Goal: Task Accomplishment & Management: Manage account settings

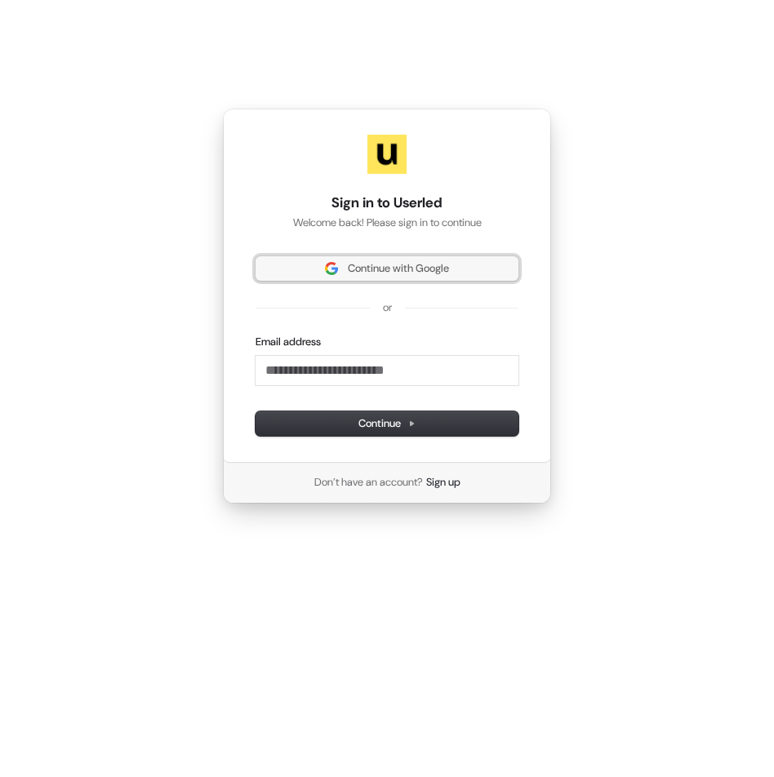
click at [434, 265] on span "Continue with Google" at bounding box center [398, 268] width 101 height 15
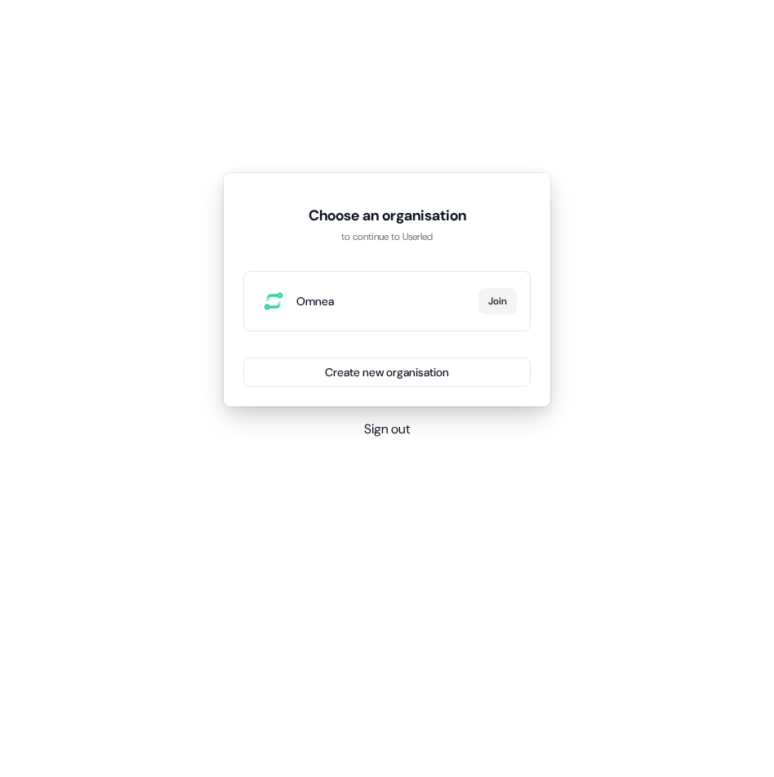
click at [414, 303] on span "Omnea" at bounding box center [383, 301] width 175 height 16
click at [512, 299] on button "Join" at bounding box center [497, 301] width 38 height 26
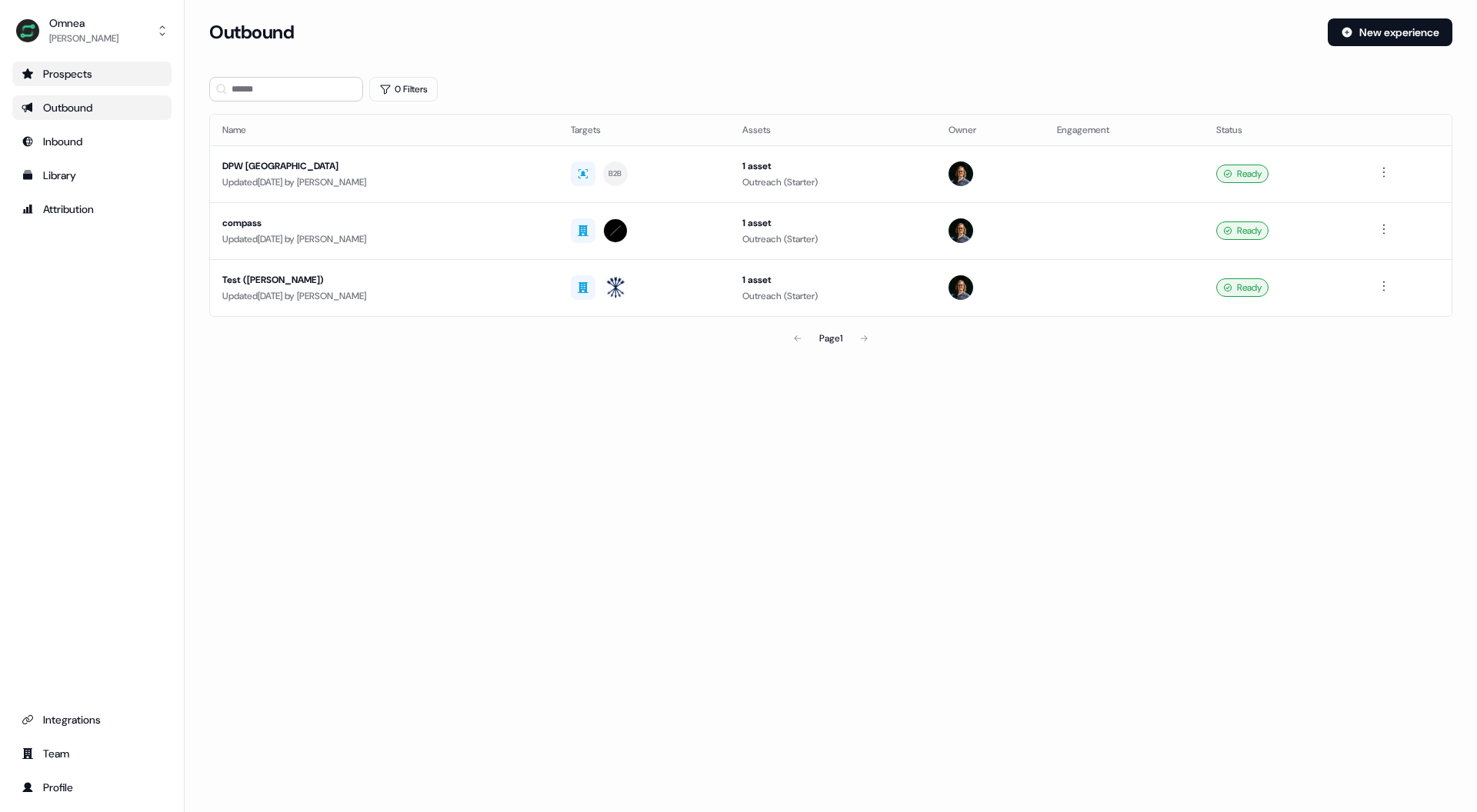
click at [84, 80] on div "Prospects" at bounding box center [91, 73] width 140 height 15
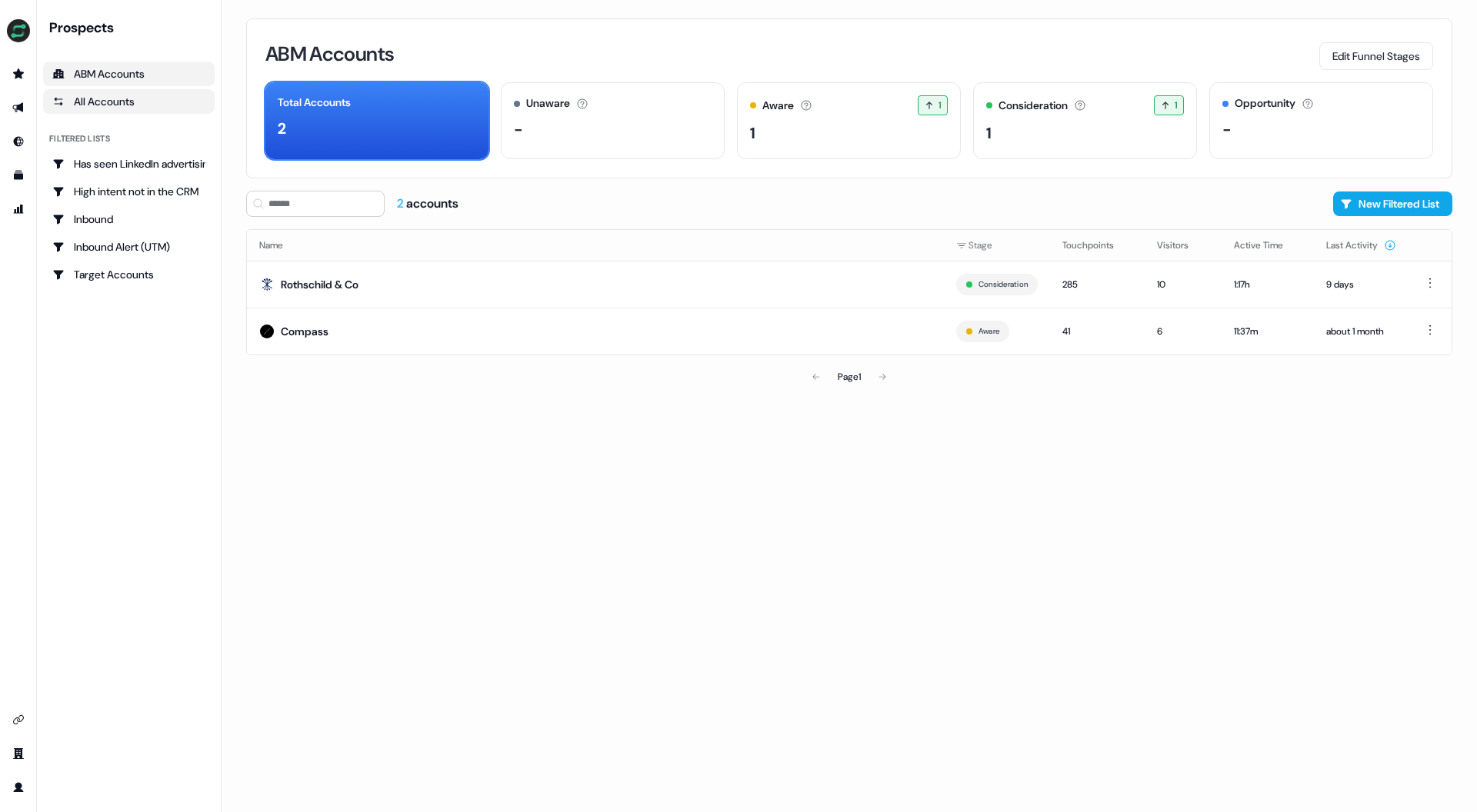
click at [124, 105] on div "All Accounts" at bounding box center [128, 102] width 153 height 15
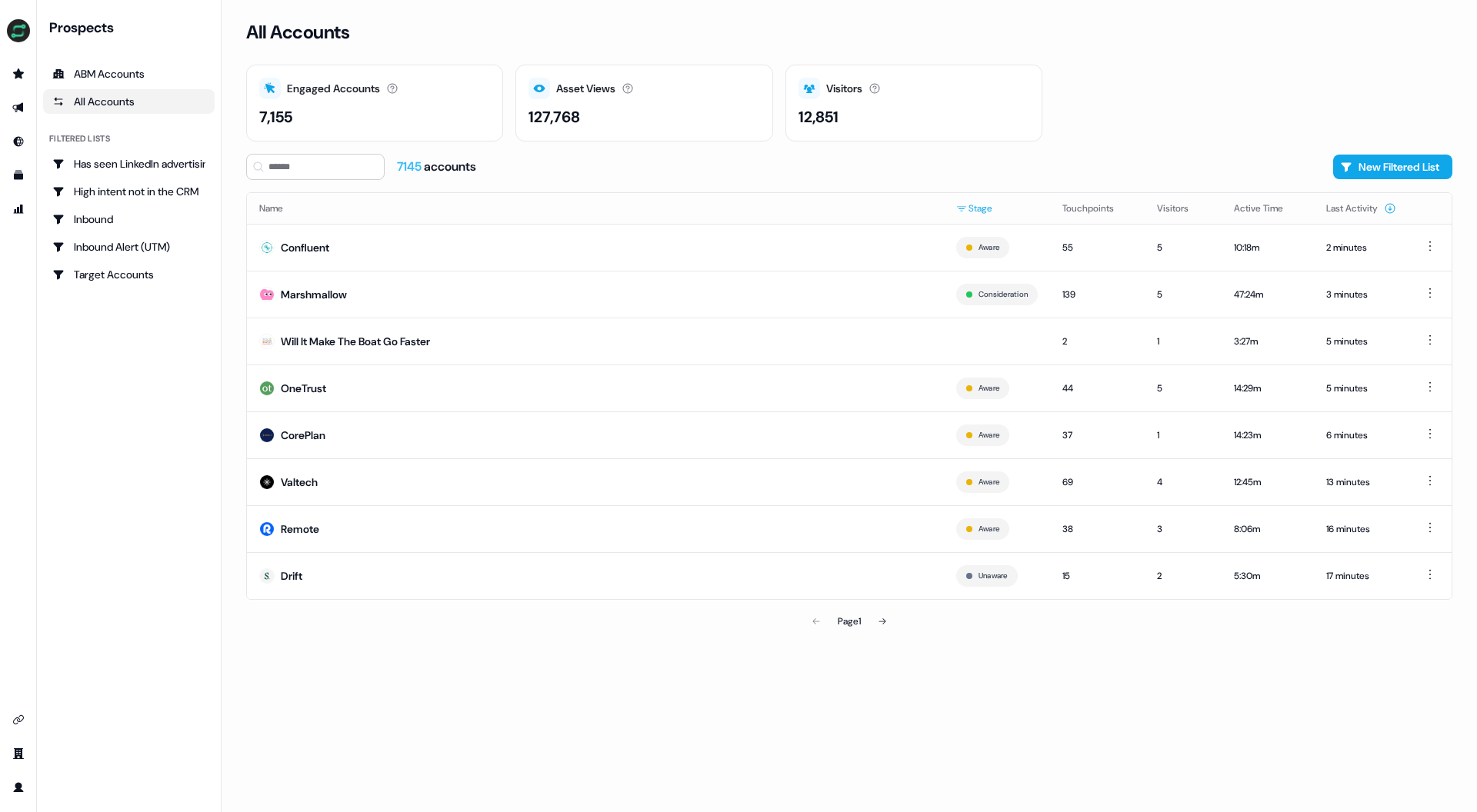
click at [729, 211] on html "For the best experience switch devices to a bigger screen. Go to Userled.io Pro…" at bounding box center [738, 406] width 1477 height 812
click at [729, 178] on html "For the best experience switch devices to a bigger screen. Go to Userled.io Pro…" at bounding box center [738, 406] width 1477 height 812
click at [729, 210] on html "For the best experience switch devices to a bigger screen. Go to Userled.io Pro…" at bounding box center [738, 406] width 1477 height 812
click at [729, 169] on html "For the best experience switch devices to a bigger screen. Go to Userled.io Pro…" at bounding box center [738, 406] width 1477 height 812
click at [22, 107] on icon "Go to outbound experience" at bounding box center [17, 107] width 10 height 10
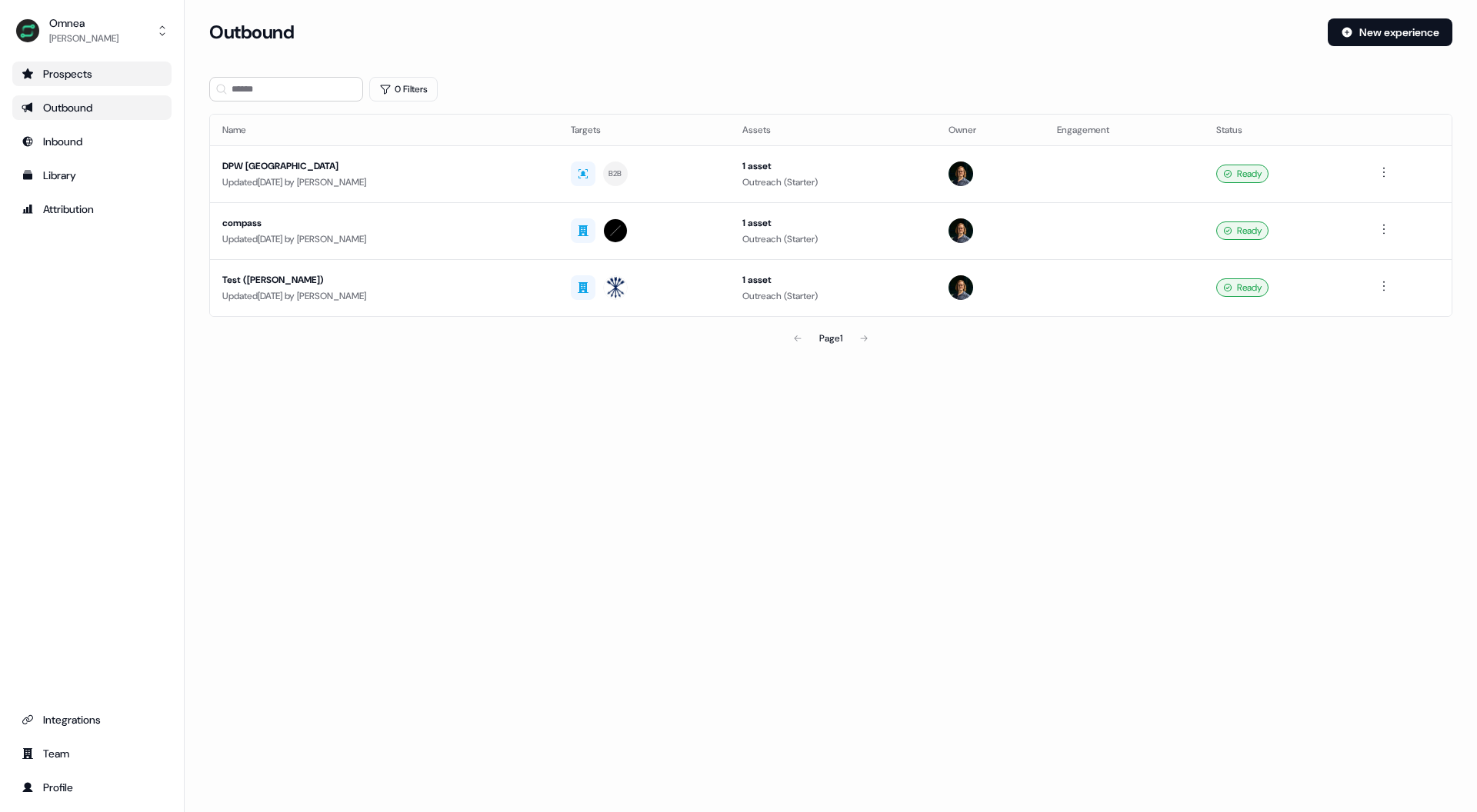
click at [48, 73] on div "Prospects" at bounding box center [91, 73] width 140 height 15
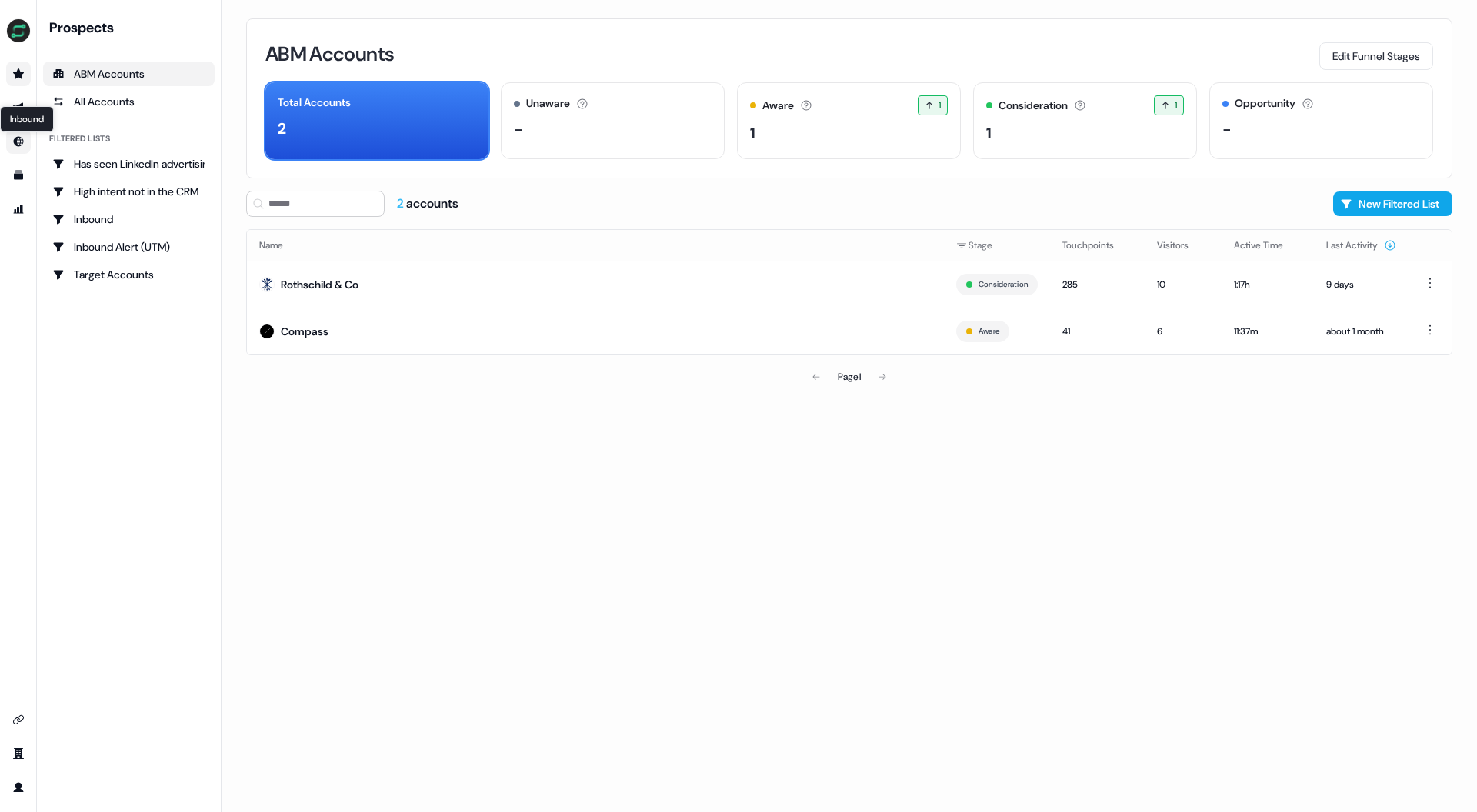
click at [16, 136] on icon "Go to Inbound" at bounding box center [18, 141] width 12 height 12
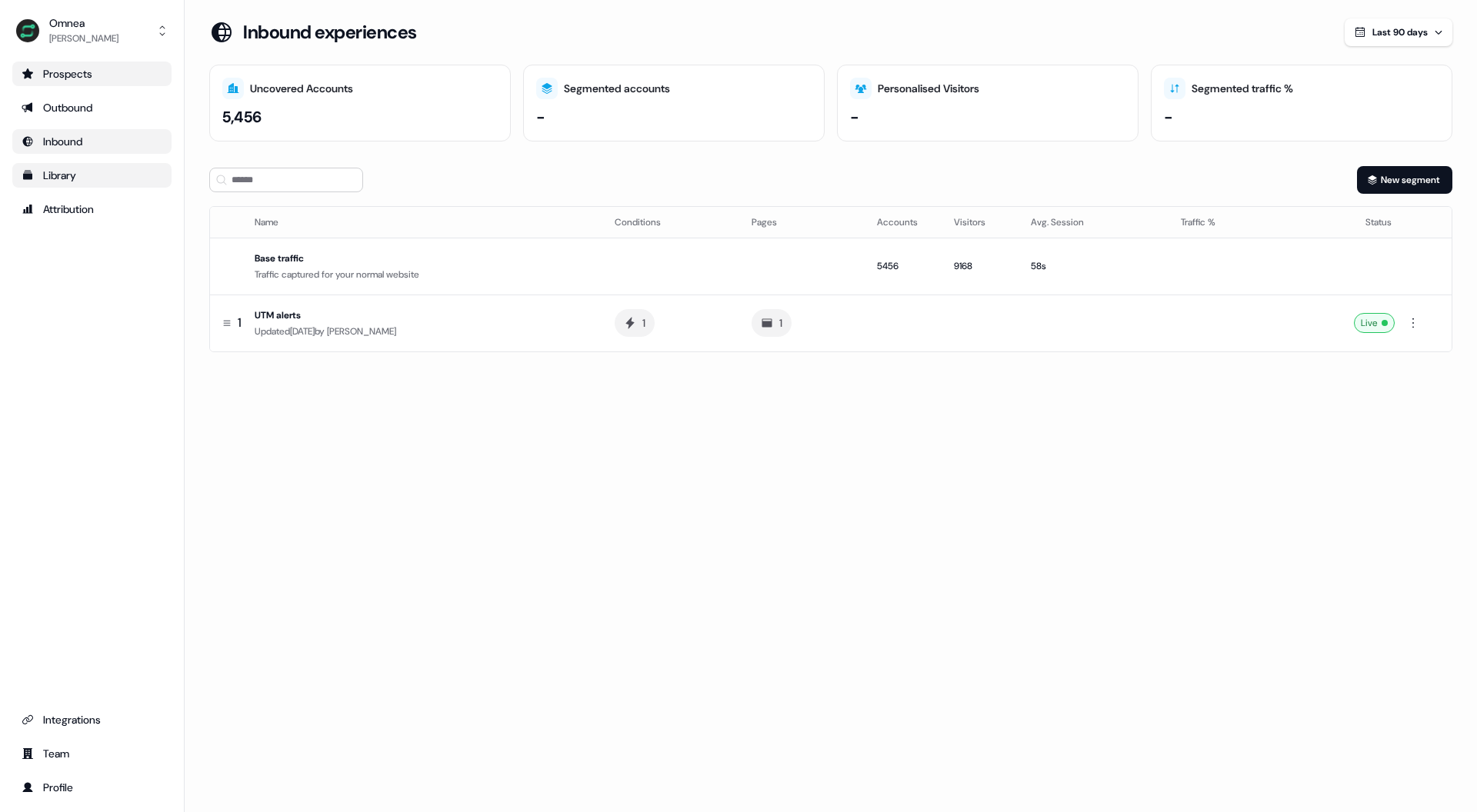
click at [65, 173] on div "Library" at bounding box center [91, 175] width 140 height 15
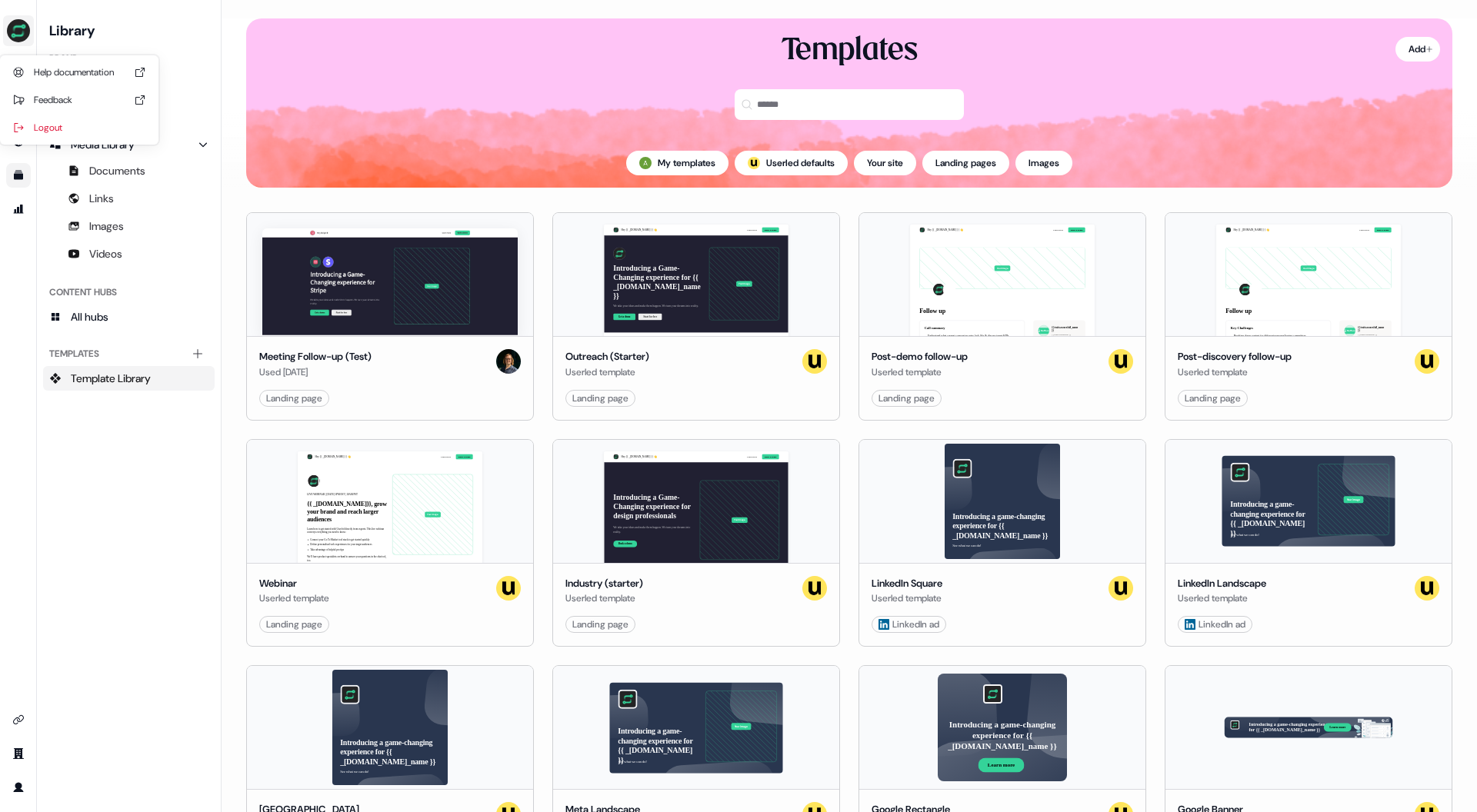
click at [20, 28] on img "side nav menu" at bounding box center [19, 31] width 25 height 24
drag, startPoint x: 183, startPoint y: 17, endPoint x: 116, endPoint y: 41, distance: 71.2
click at [183, 17] on nav "Help documentation Feedback Logout Library Brand Brand Kit Media Media Library …" at bounding box center [110, 406] width 222 height 812
click at [9, 77] on link "Go to prospects" at bounding box center [19, 73] width 25 height 24
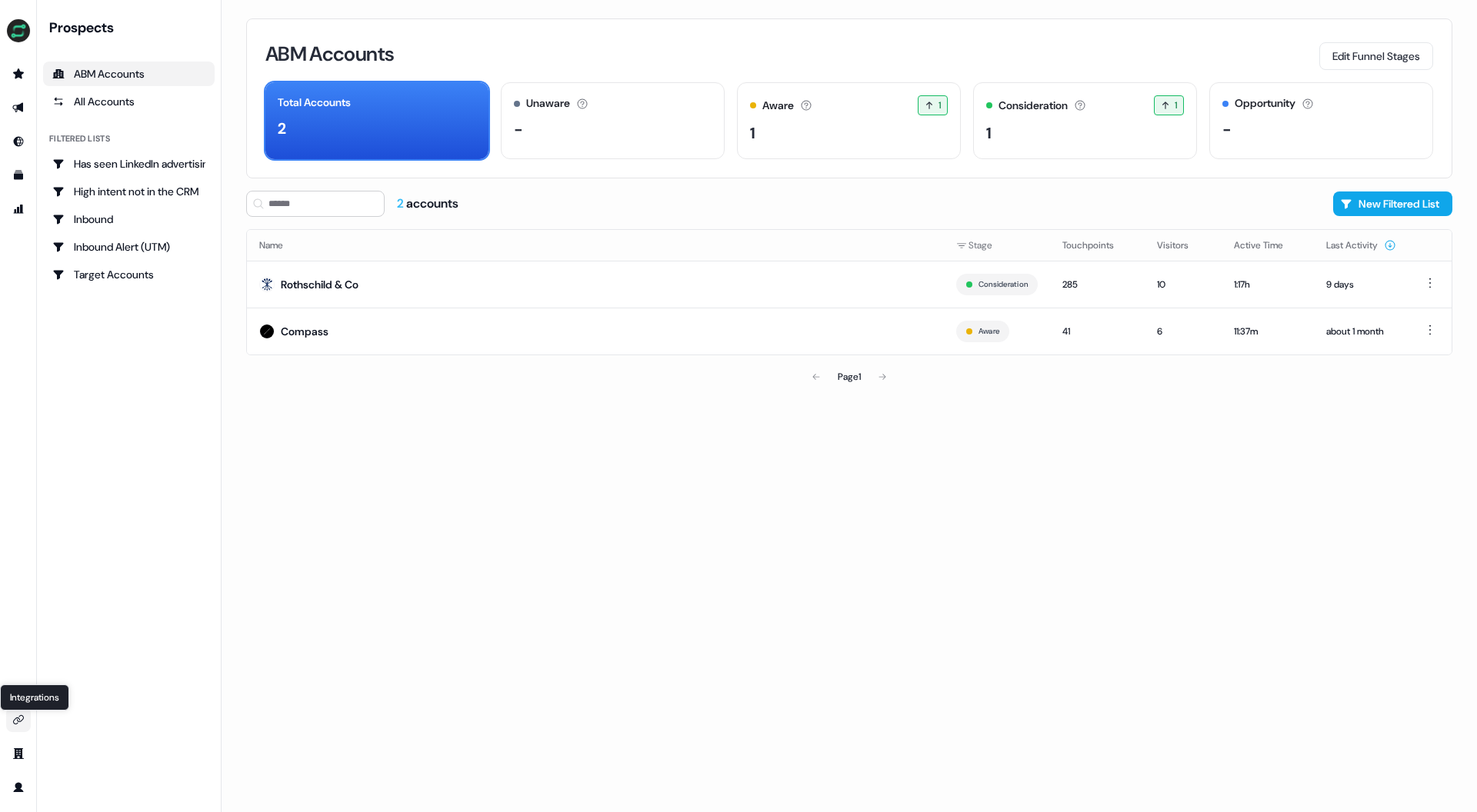
click at [25, 715] on link "Integrations Integrations" at bounding box center [19, 720] width 25 height 24
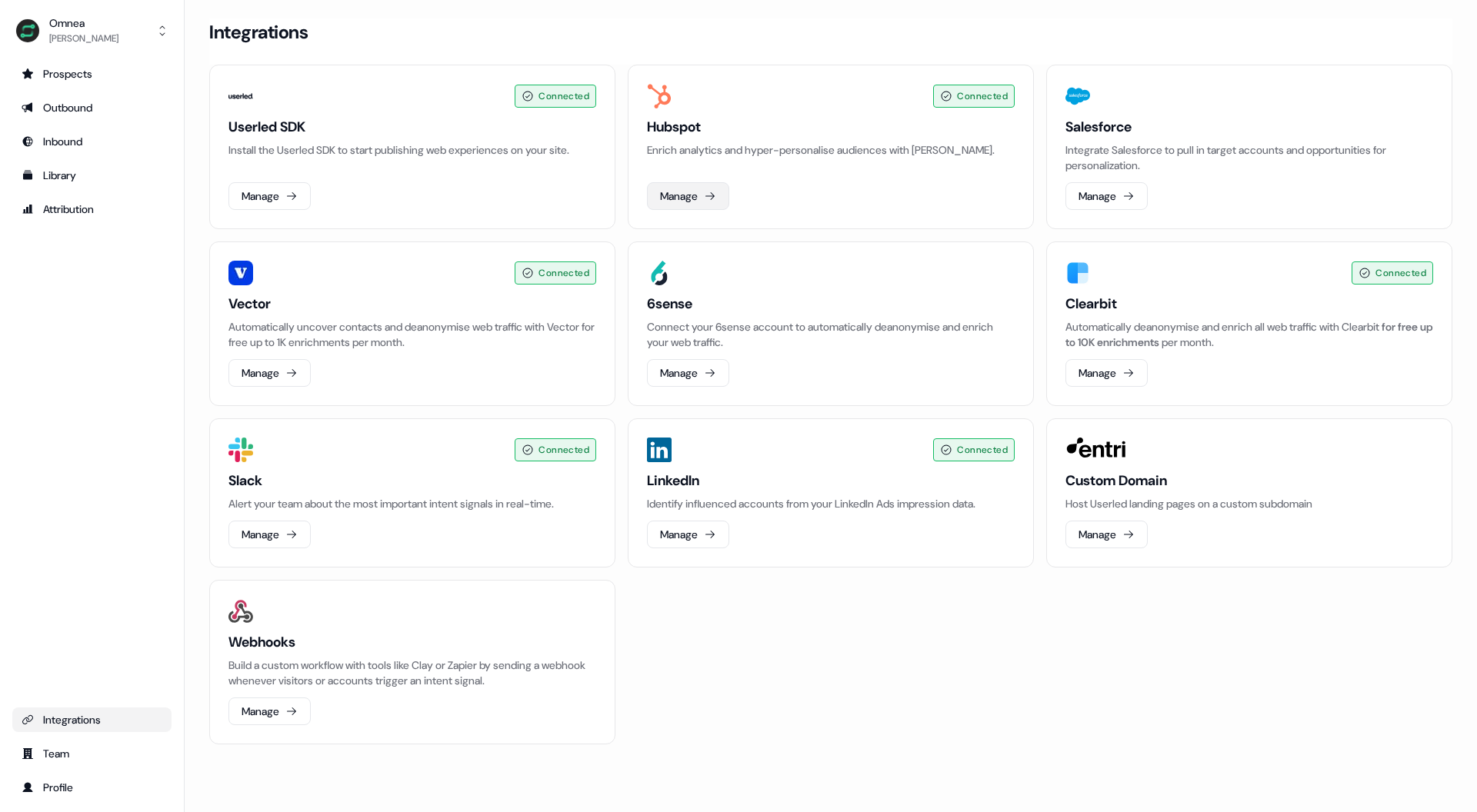
click at [691, 191] on button "Manage" at bounding box center [687, 195] width 82 height 27
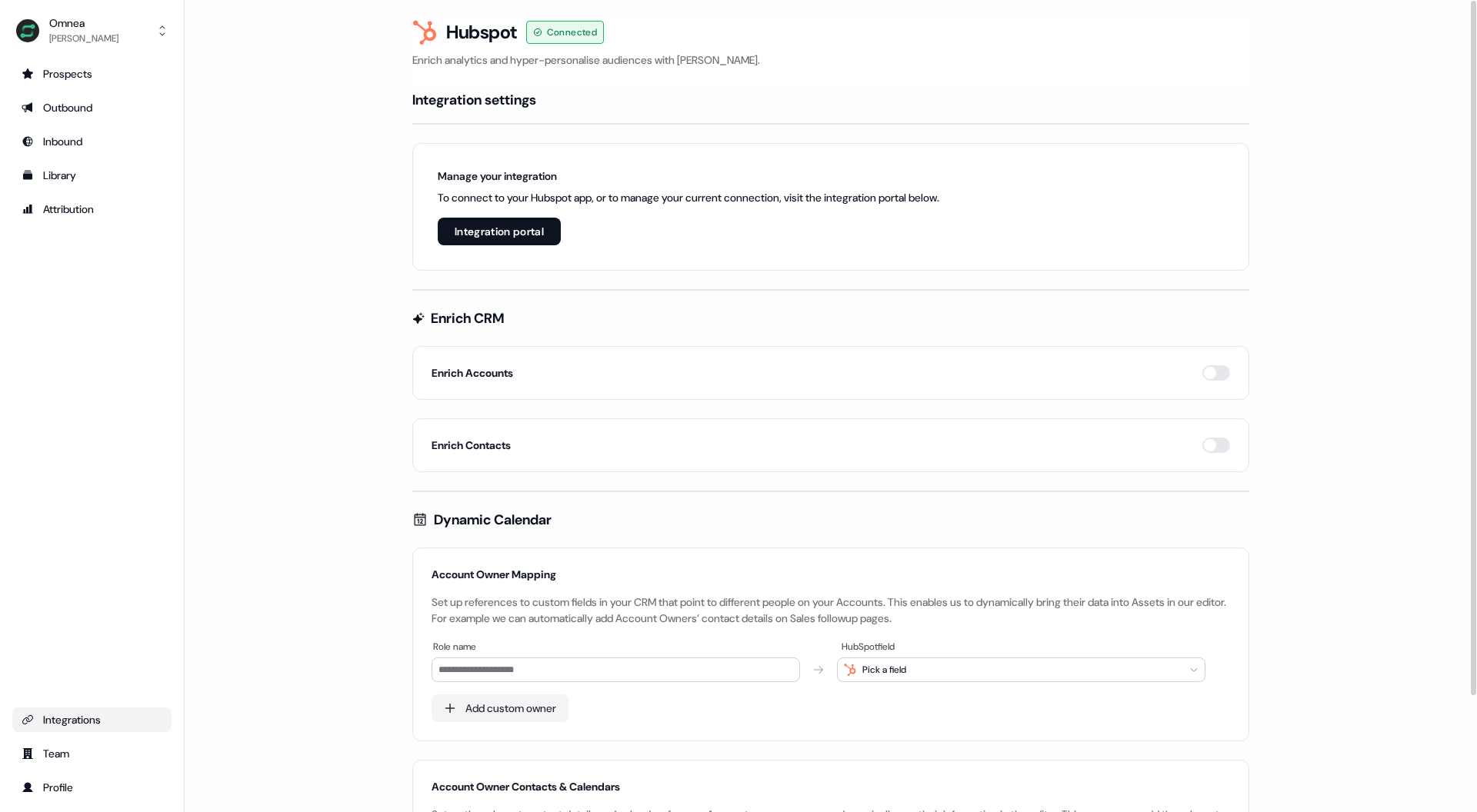
click at [505, 223] on button "Integration portal" at bounding box center [499, 231] width 123 height 27
click at [83, 743] on link "Team" at bounding box center [91, 754] width 159 height 24
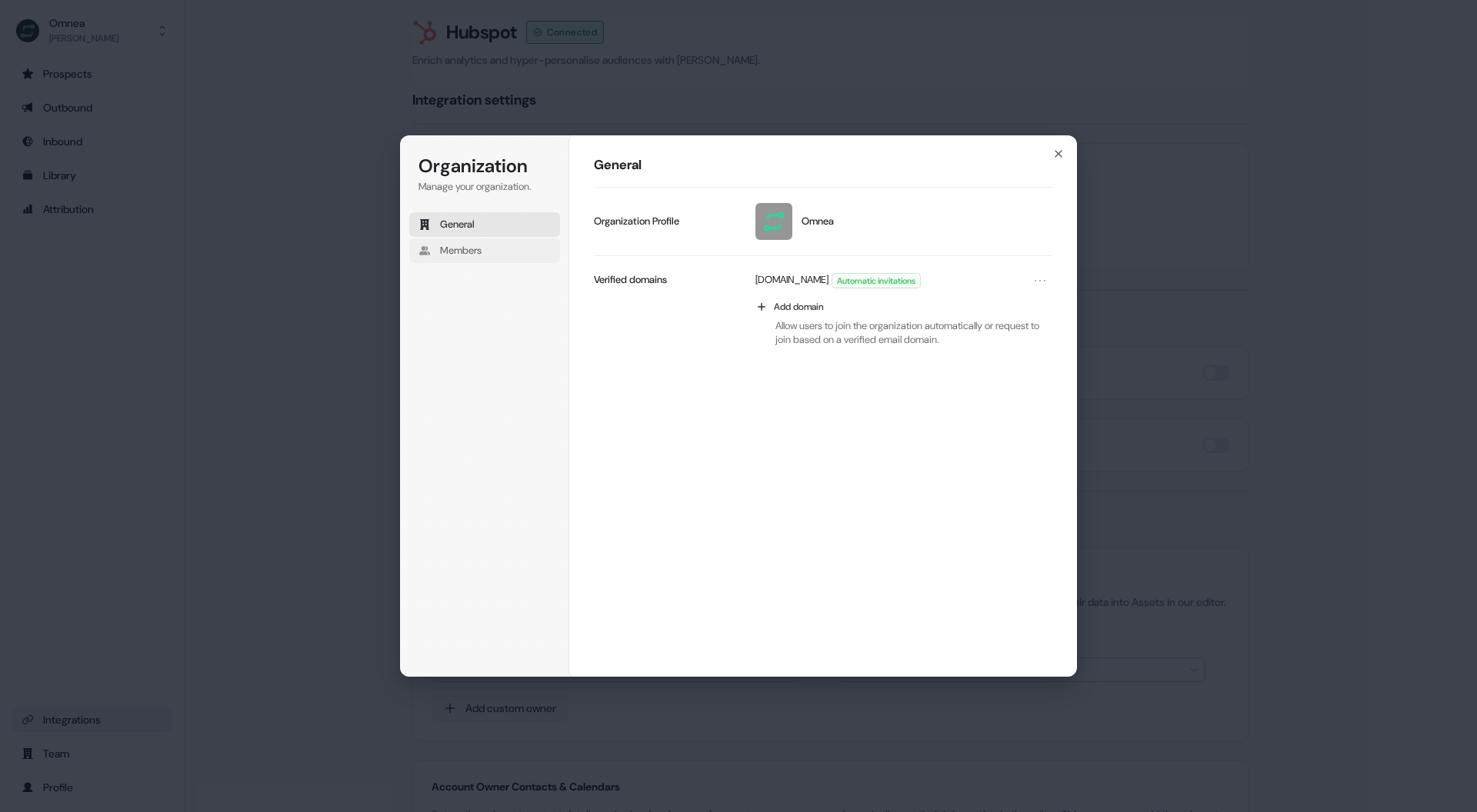
click at [490, 257] on button "Members" at bounding box center [484, 251] width 151 height 24
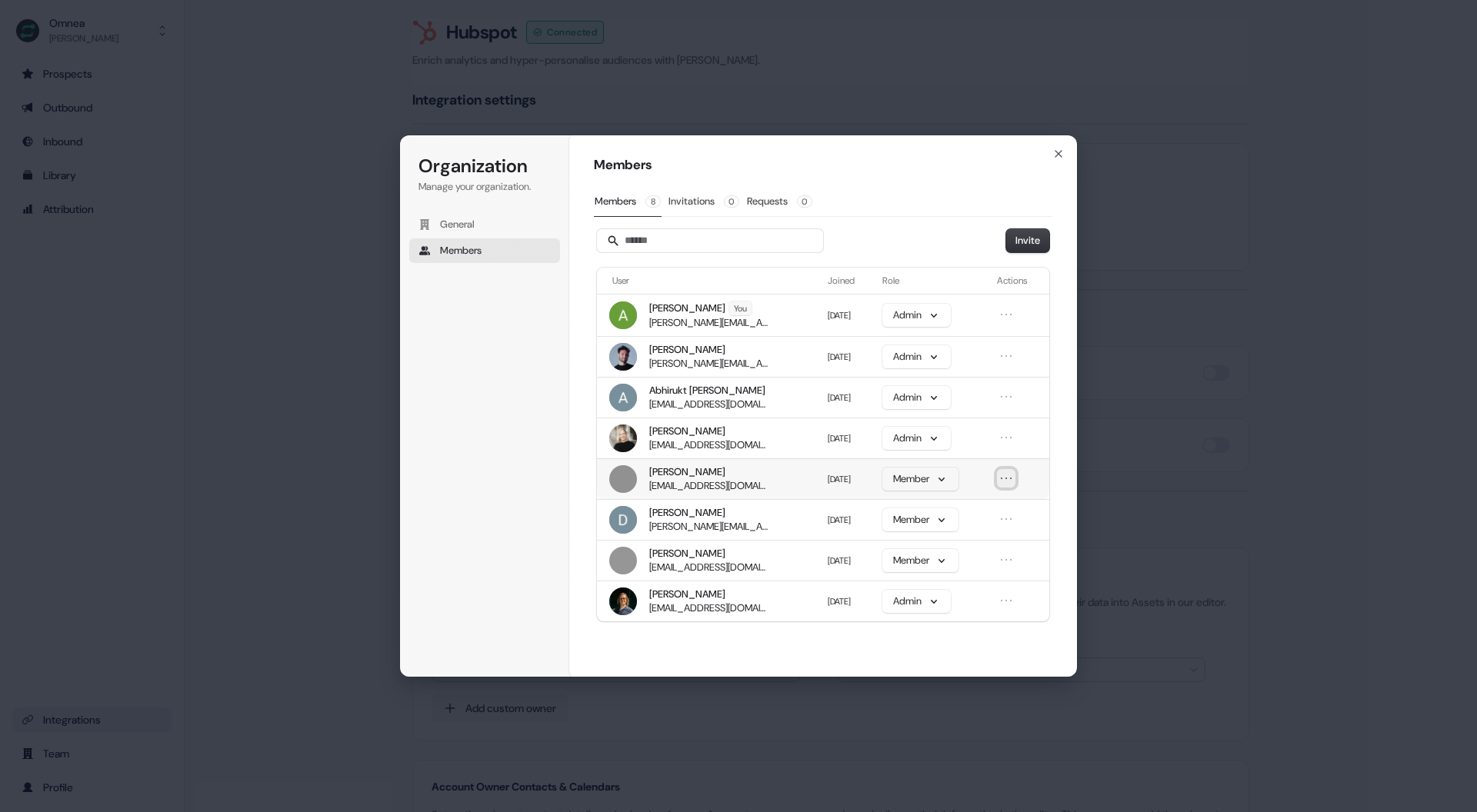
click at [1008, 482] on icon "Open menu" at bounding box center [1006, 478] width 15 height 15
click at [470, 470] on div "Organization Manage your organization. General Members" at bounding box center [487, 406] width 175 height 541
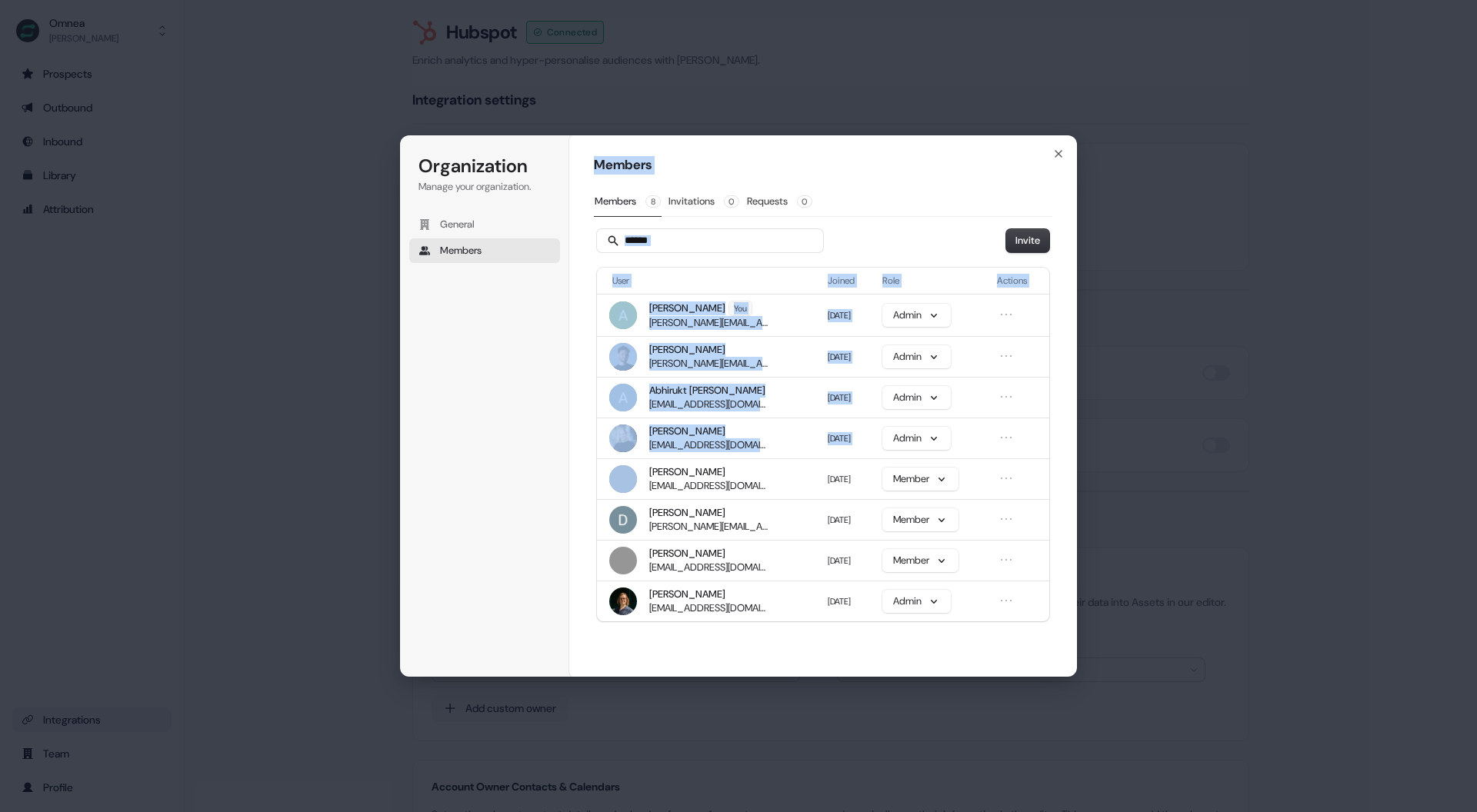
drag, startPoint x: 689, startPoint y: 478, endPoint x: 512, endPoint y: 477, distance: 177.0
click at [512, 477] on div "Organization Manage your organization. General Members Organization Members Mem…" at bounding box center [738, 406] width 677 height 541
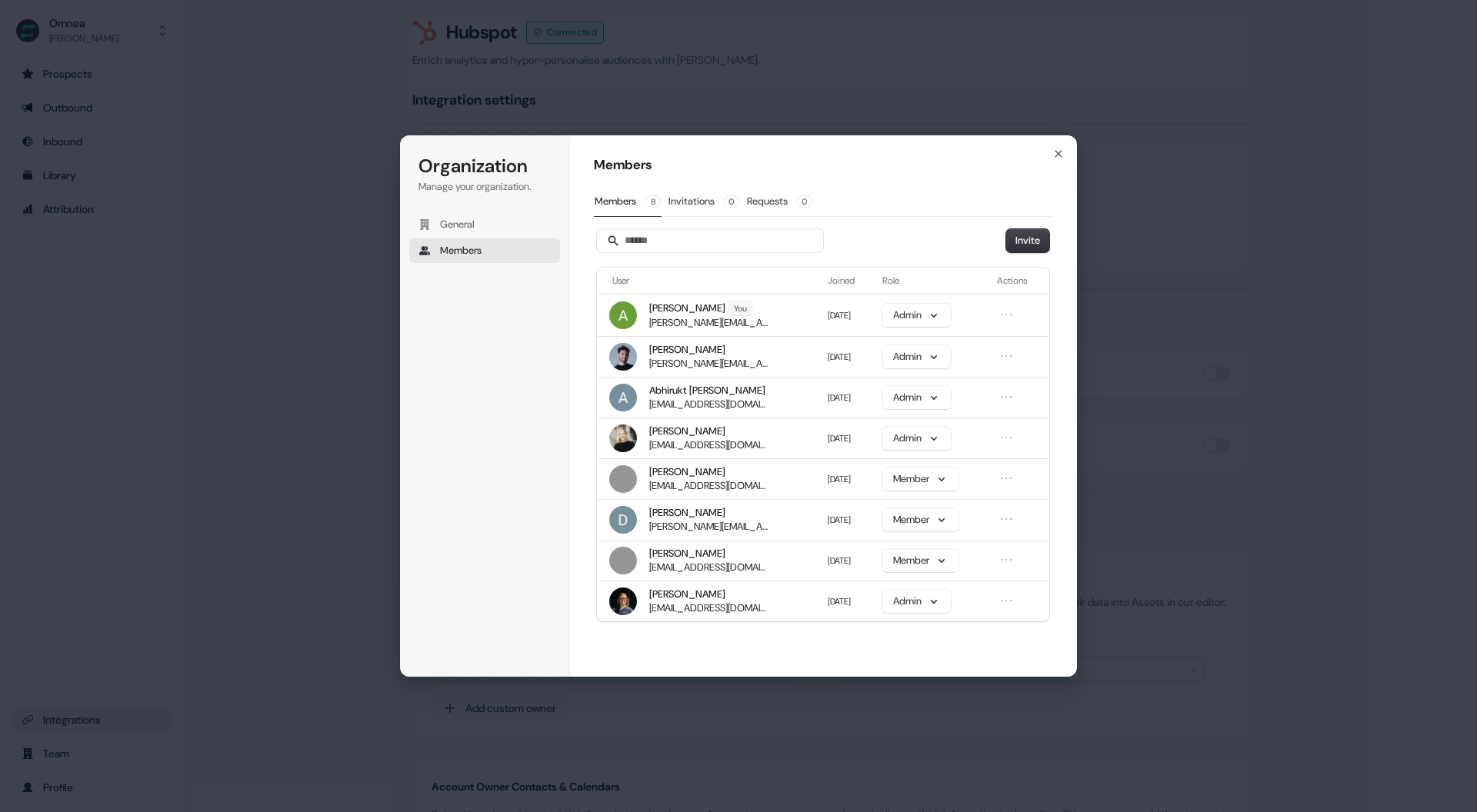
click at [512, 478] on div "Organization Manage your organization. General Members" at bounding box center [487, 406] width 175 height 541
drag, startPoint x: 718, startPoint y: 478, endPoint x: 997, endPoint y: 479, distance: 279.0
click at [754, 479] on td "Jack Wilson jack.w@omnea.co" at bounding box center [709, 478] width 224 height 41
click at [1007, 479] on icon "Open menu" at bounding box center [1006, 478] width 15 height 15
click at [970, 506] on button "Remove member" at bounding box center [960, 507] width 93 height 20
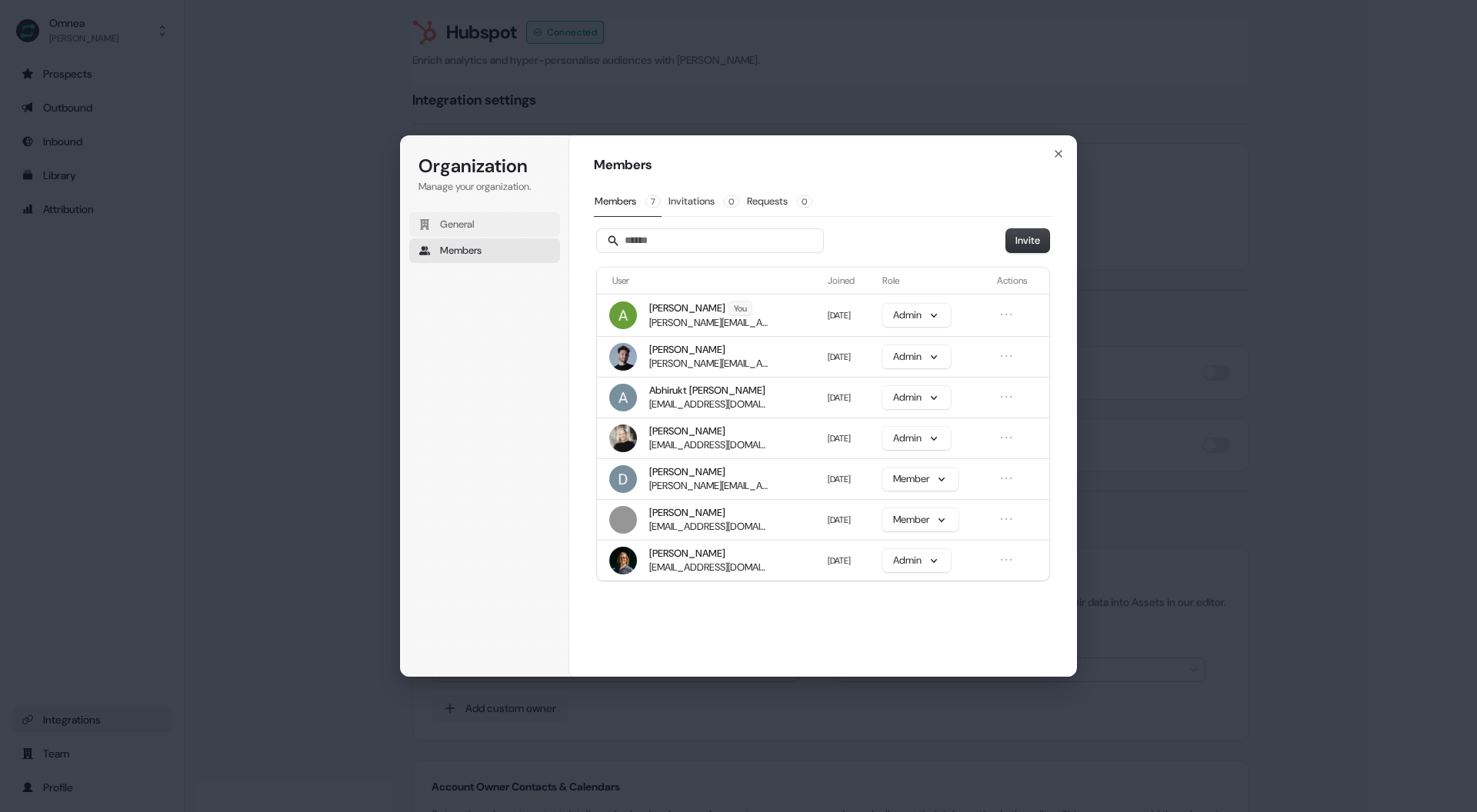
click at [466, 228] on span "General" at bounding box center [457, 224] width 35 height 14
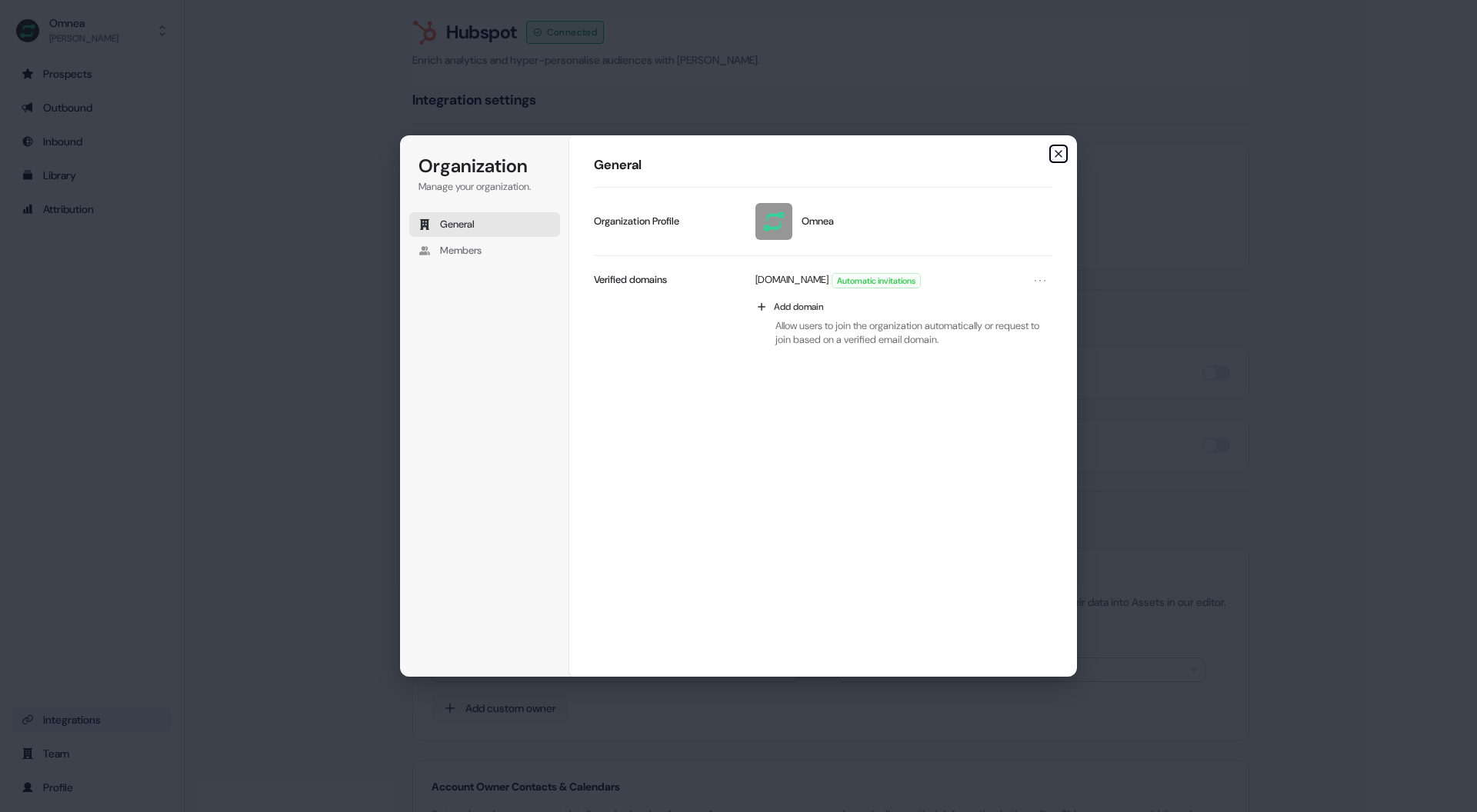
click at [1059, 153] on icon "button" at bounding box center [1058, 154] width 12 height 12
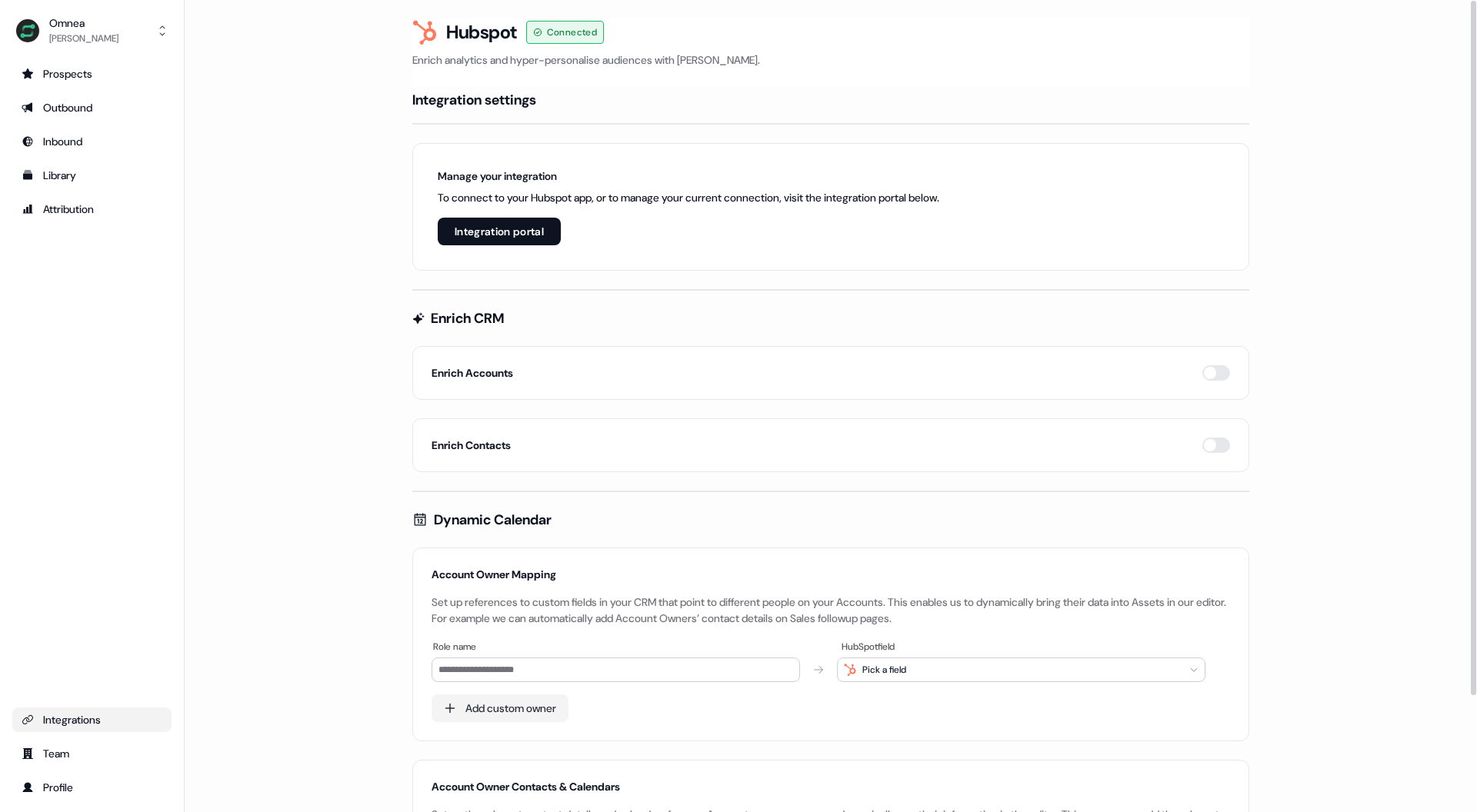
click at [345, 179] on main "Loading... Hubspot Connected Enrich analytics and hyper-personalise audiences w…" at bounding box center [830, 483] width 1292 height 929
click at [68, 29] on div "Omnea" at bounding box center [83, 23] width 69 height 15
drag, startPoint x: 298, startPoint y: 69, endPoint x: 163, endPoint y: 98, distance: 138.1
click at [297, 69] on div "Omnea Alex Roden Help documentation Feedback Logout Prospects Outbound Inbound …" at bounding box center [738, 406] width 1477 height 812
click at [78, 75] on div "Prospects" at bounding box center [91, 73] width 140 height 15
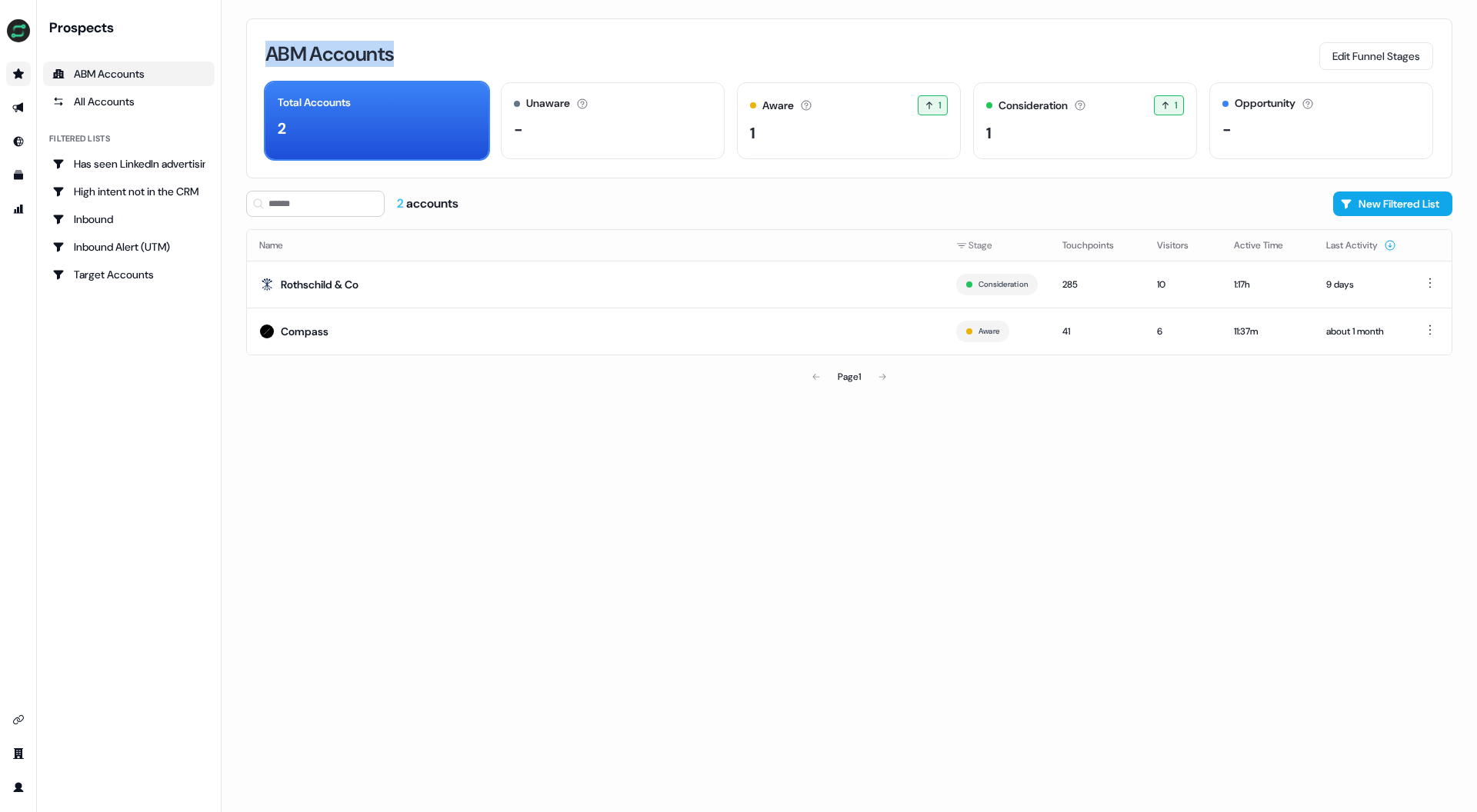
drag, startPoint x: 381, startPoint y: 59, endPoint x: 451, endPoint y: 55, distance: 70.1
click at [451, 55] on div "ABM Accounts Edit Funnel Stages Total Accounts 2 Unaware The default stage all …" at bounding box center [848, 99] width 1206 height 160
click at [521, 55] on div "ABM Accounts Edit Funnel Stages" at bounding box center [849, 54] width 1168 height 32
click at [517, 121] on div "-" at bounding box center [518, 129] width 9 height 23
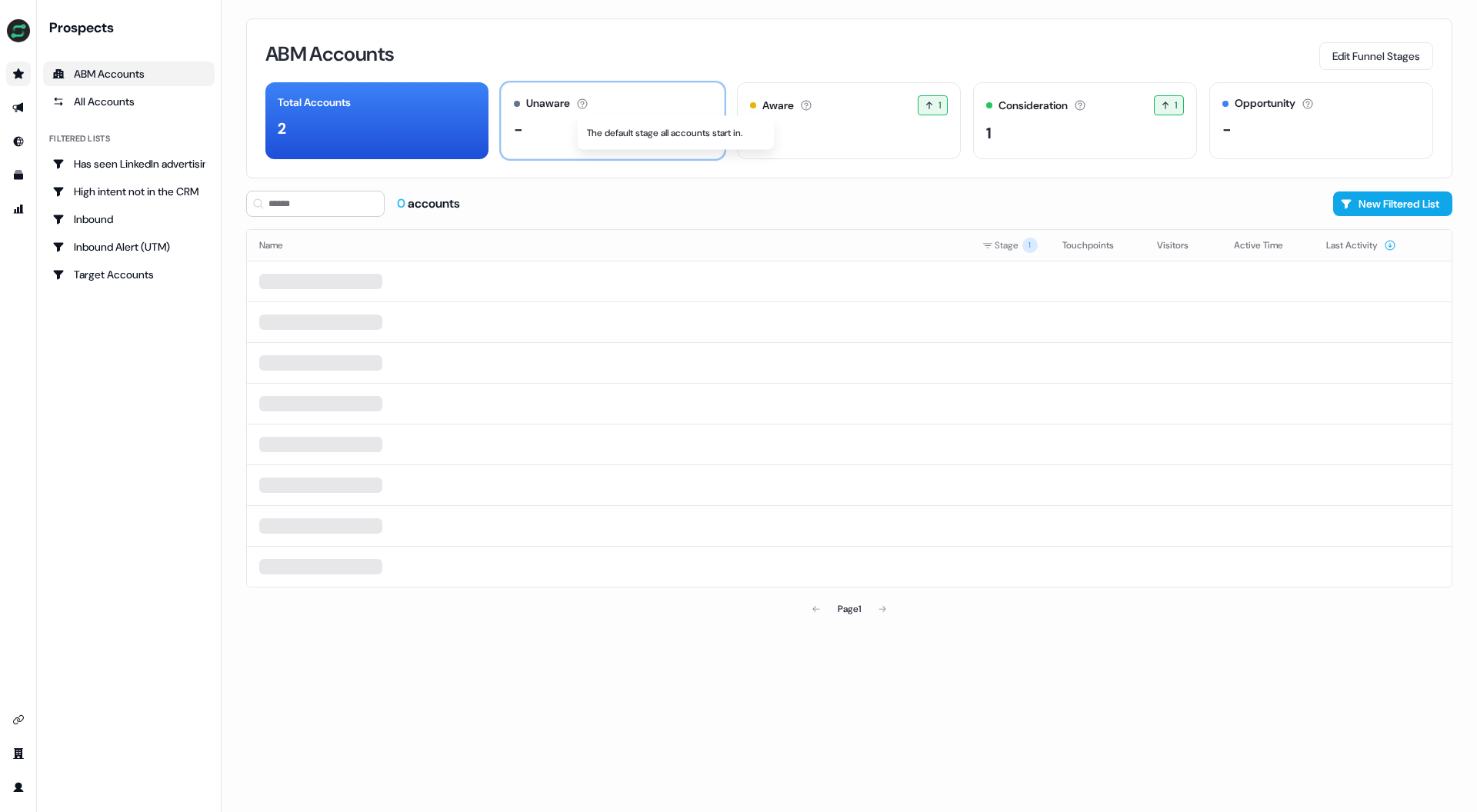
click at [580, 104] on icon at bounding box center [582, 104] width 12 height 12
click at [131, 115] on div "Prospects ABM Accounts All Accounts Filtered lists Has seen LinkedIn advertisin…" at bounding box center [129, 153] width 172 height 268
click at [123, 106] on div "All Accounts" at bounding box center [128, 102] width 153 height 15
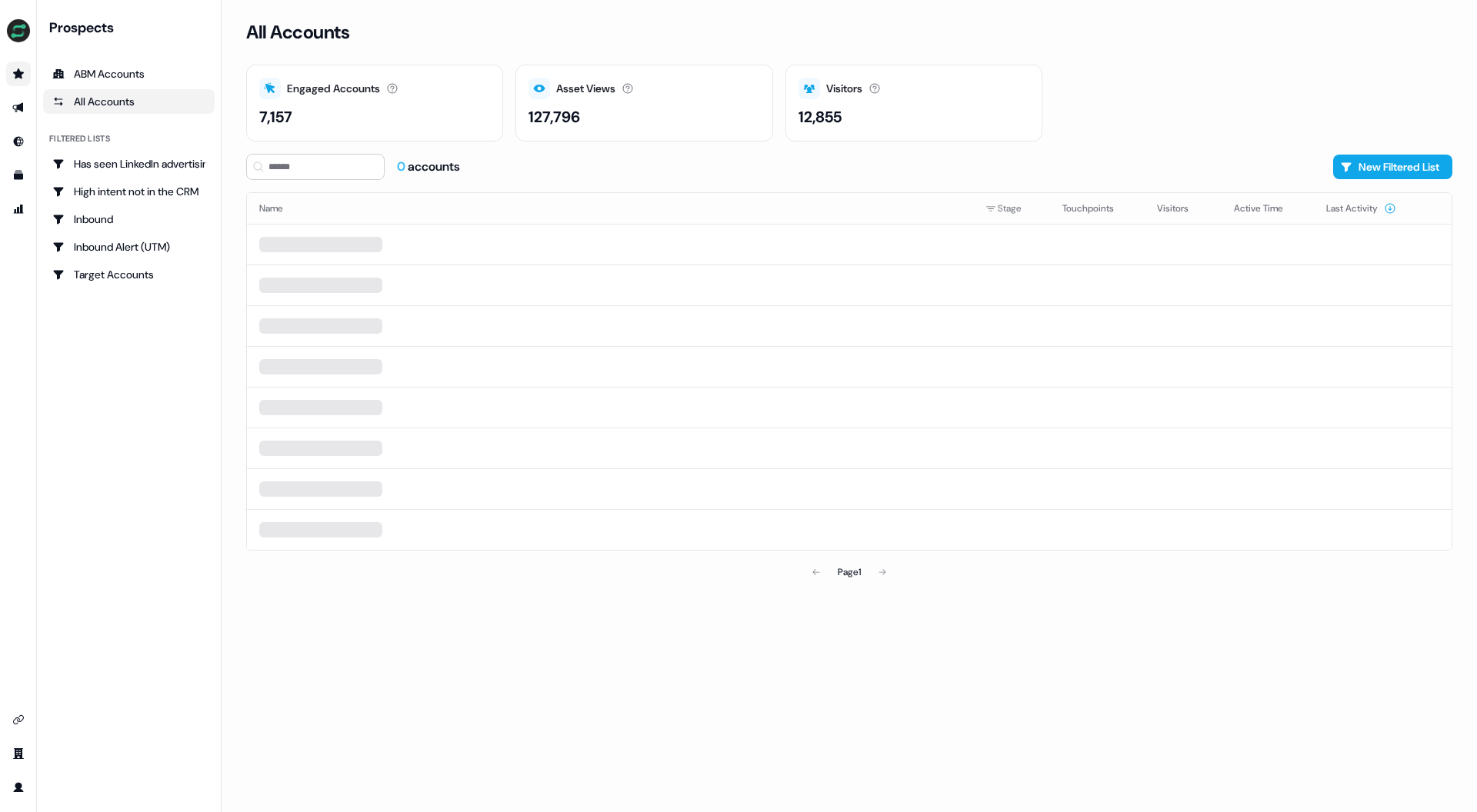
click at [578, 119] on div "127,796" at bounding box center [554, 117] width 52 height 23
click at [633, 89] on icon at bounding box center [627, 88] width 12 height 12
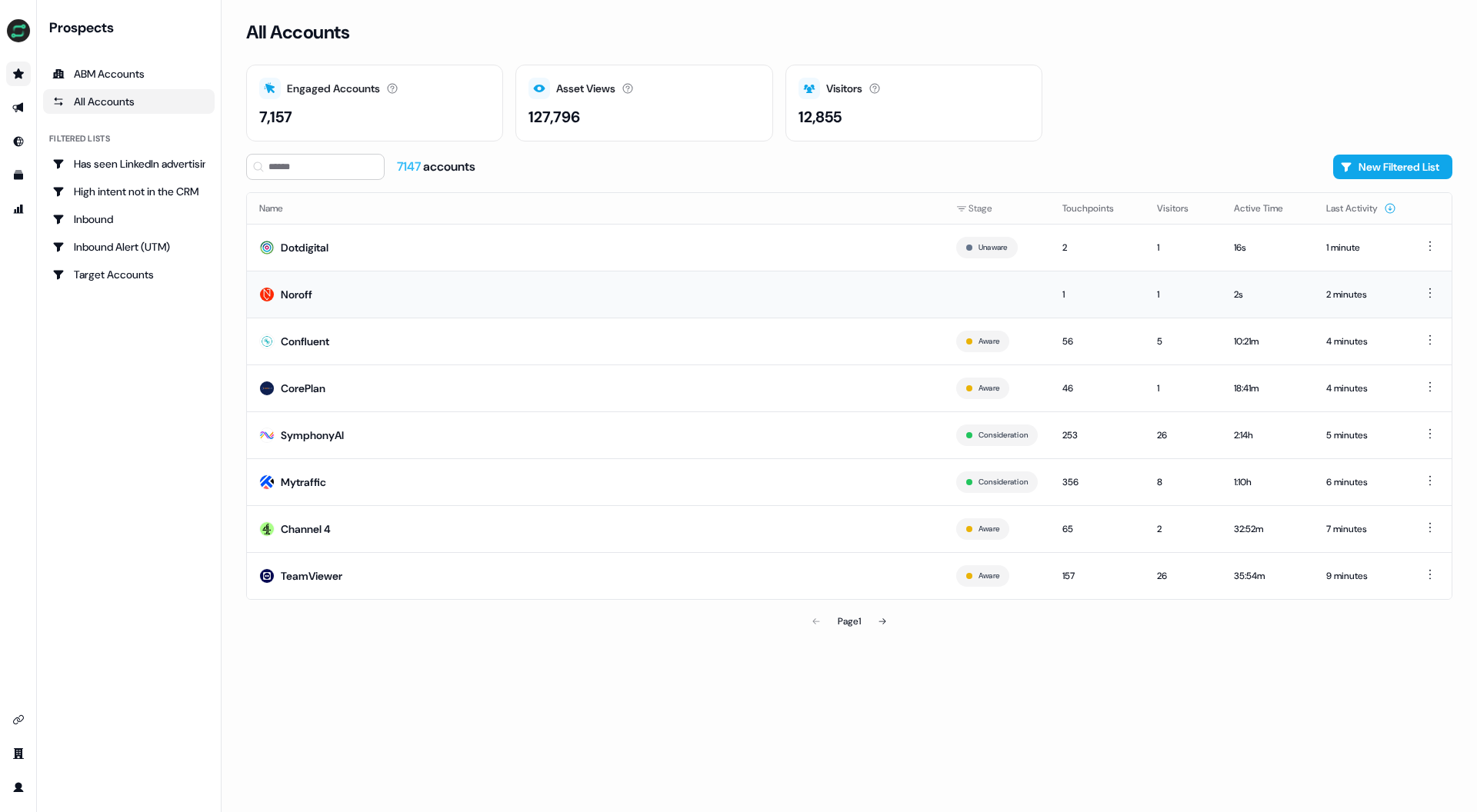
click at [303, 299] on div "Noroff" at bounding box center [296, 294] width 31 height 15
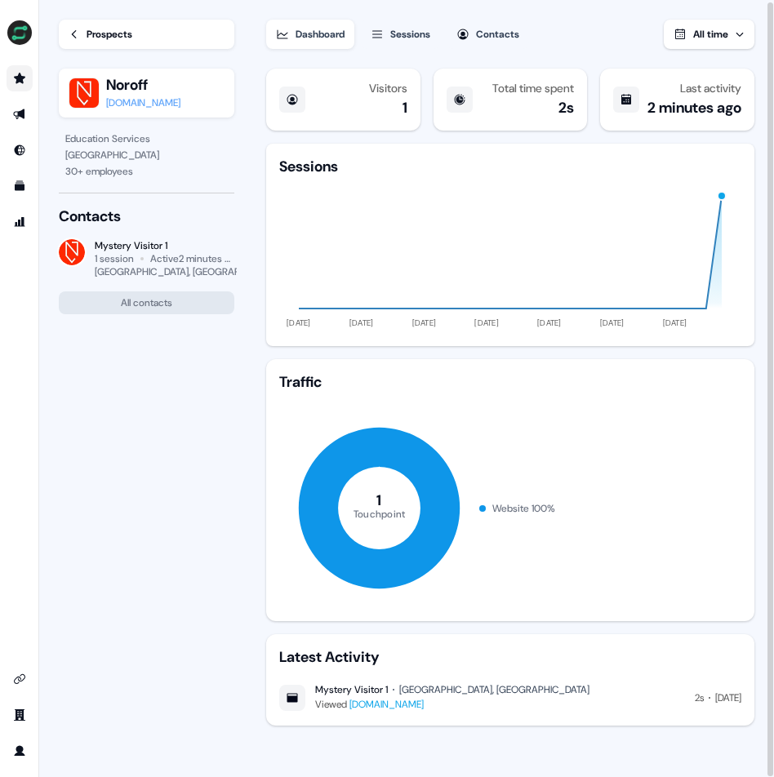
scroll to position [2, 0]
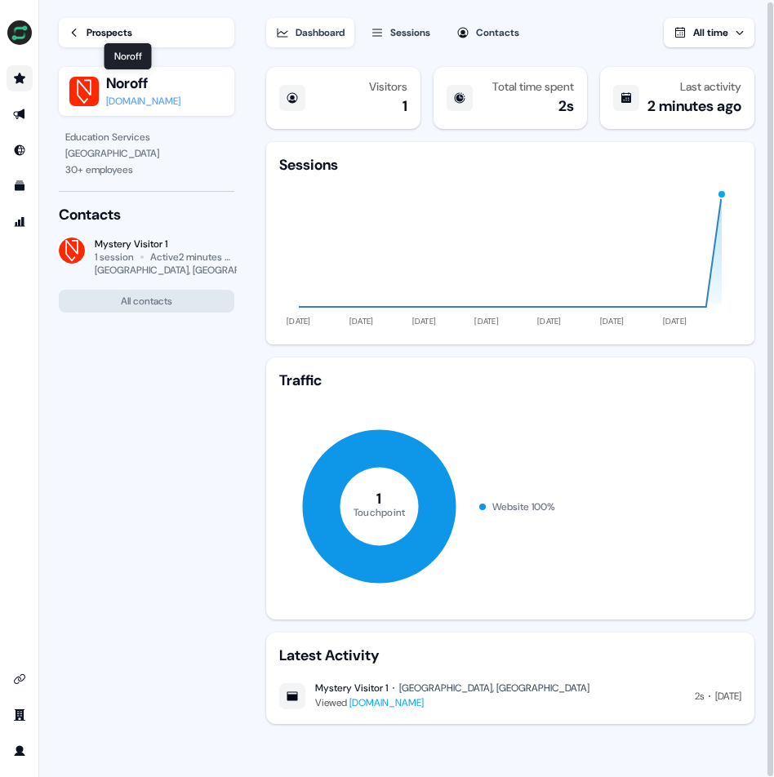
drag, startPoint x: 129, startPoint y: 76, endPoint x: 158, endPoint y: 78, distance: 29.4
click at [158, 76] on div "Noroff Noroff Noroff noroff.no" at bounding box center [147, 91] width 156 height 36
drag, startPoint x: 130, startPoint y: 82, endPoint x: 106, endPoint y: 82, distance: 23.7
click at [106, 82] on div "Noroff Noroff Noroff noroff.no" at bounding box center [147, 91] width 156 height 36
click at [126, 97] on div "noroff.no" at bounding box center [143, 101] width 74 height 16
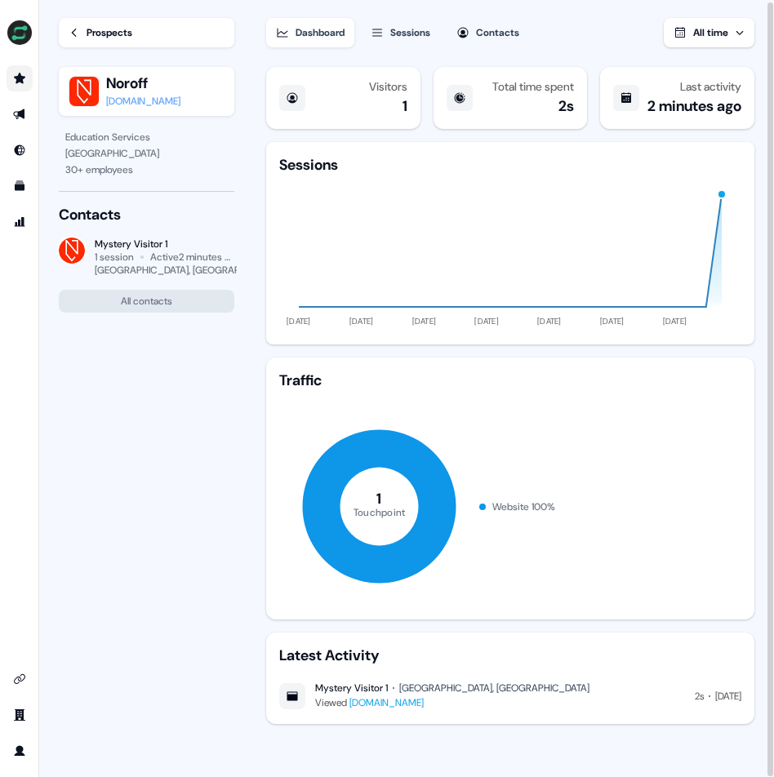
click at [608, 44] on div "Dashboard Sessions Contacts All time" at bounding box center [510, 22] width 488 height 49
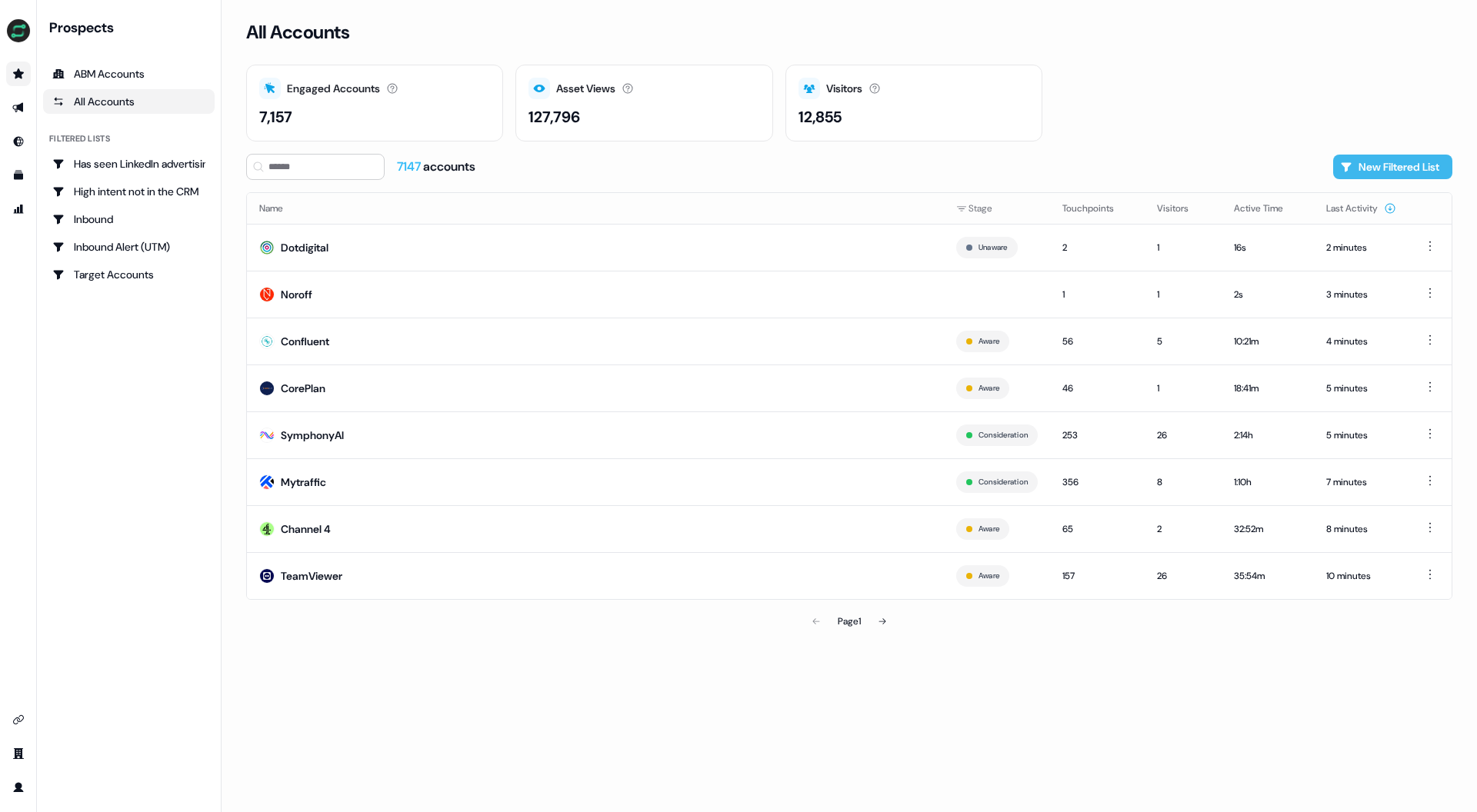
click at [1383, 163] on button "New Filtered List" at bounding box center [1392, 167] width 119 height 24
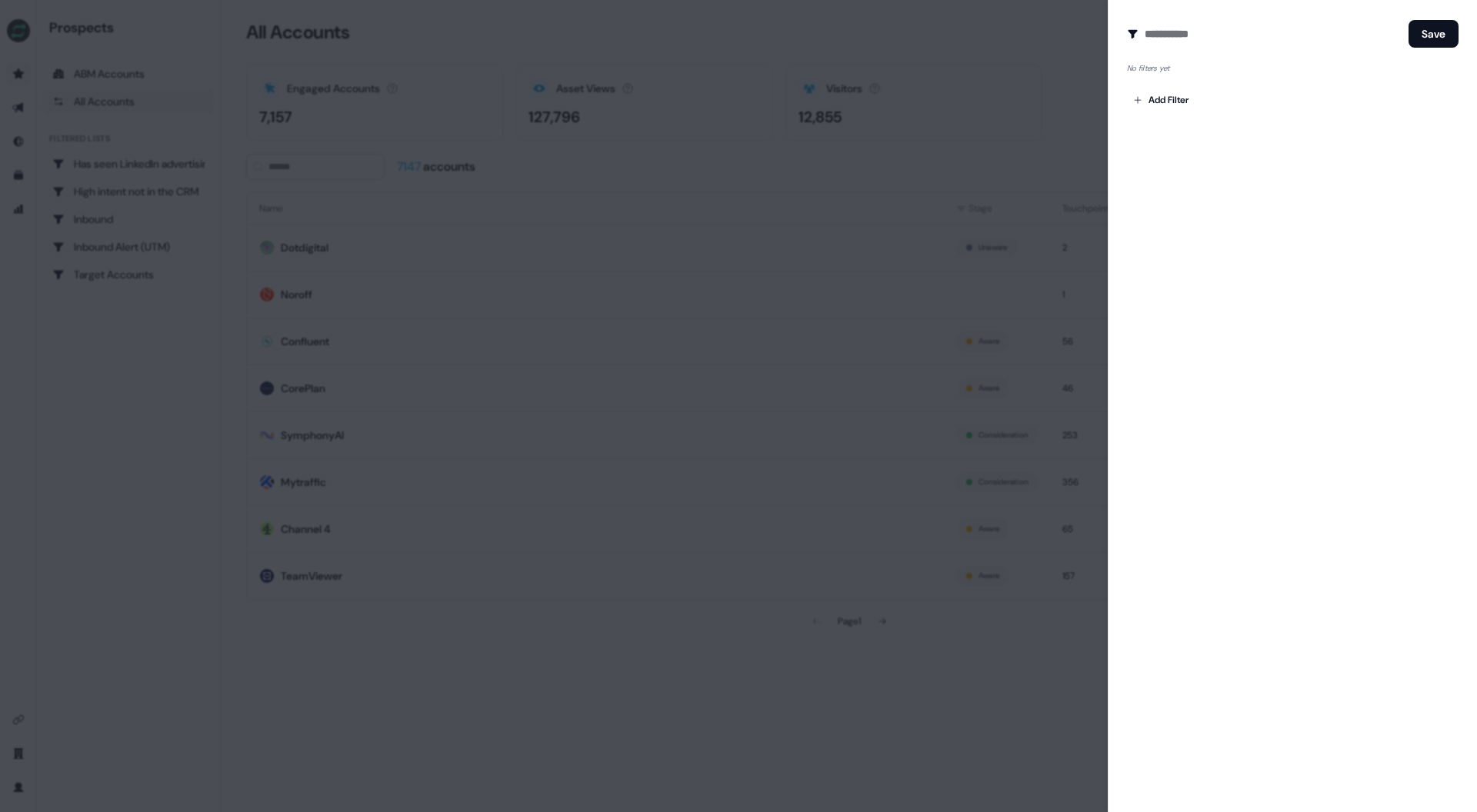
drag, startPoint x: 1068, startPoint y: 126, endPoint x: 1058, endPoint y: 126, distance: 10.0
click at [1066, 126] on div at bounding box center [738, 406] width 1477 height 812
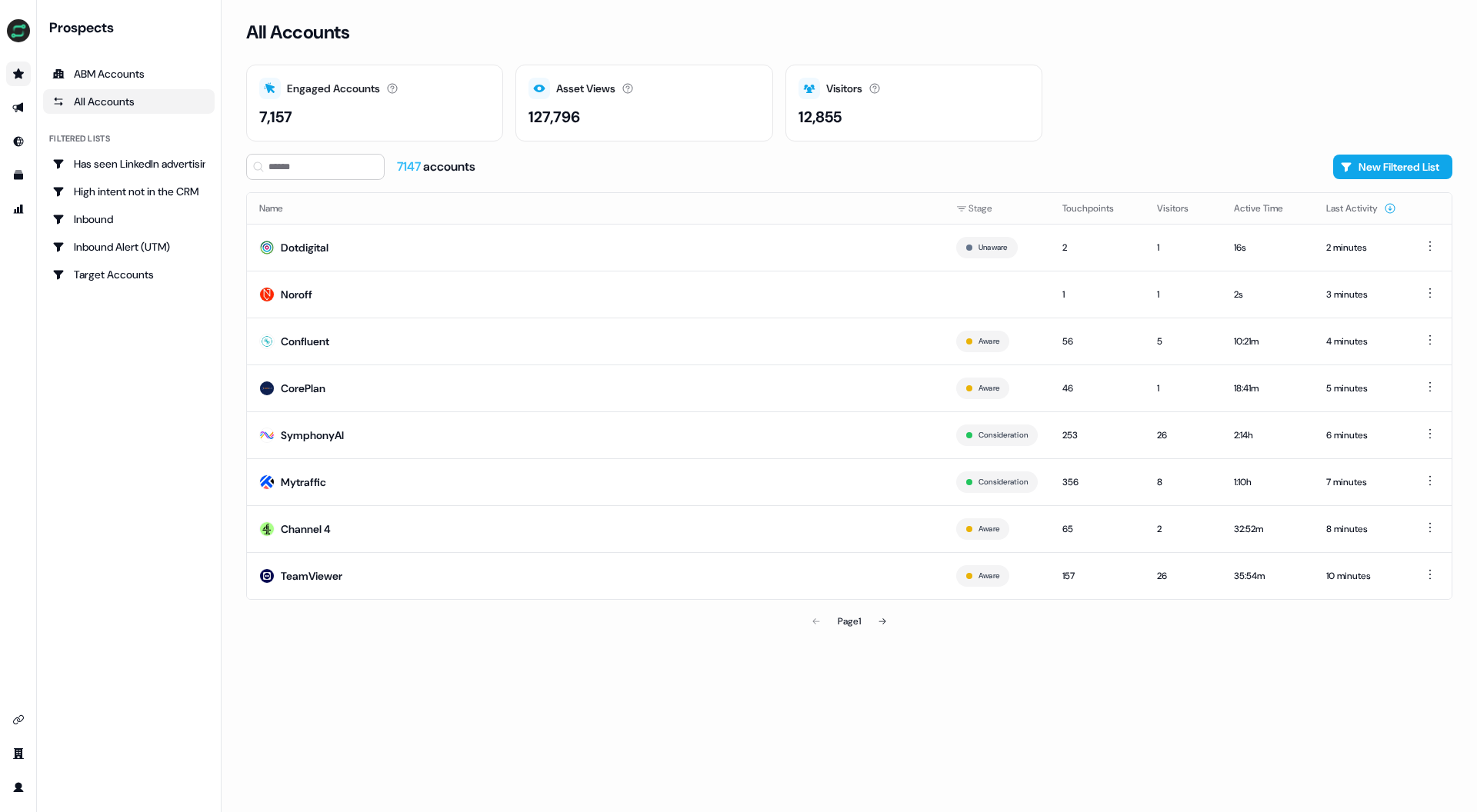
click at [107, 94] on div "All Accounts" at bounding box center [128, 102] width 153 height 15
click at [306, 345] on div "Confluent" at bounding box center [304, 341] width 48 height 15
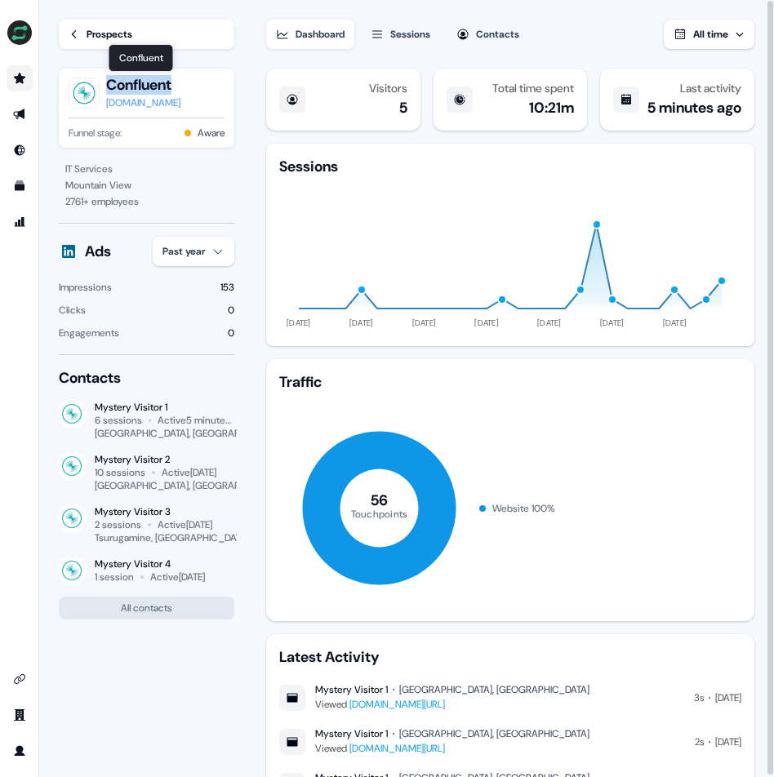
drag, startPoint x: 103, startPoint y: 83, endPoint x: 185, endPoint y: 83, distance: 82.4
click at [180, 83] on div "Confluent Confluent Confluent confluent.io" at bounding box center [147, 93] width 156 height 36
click at [245, 70] on section "Loading... Prospects Confluent confluent.io Funnel stage: Aware IT Services Mou…" at bounding box center [406, 389] width 734 height 778
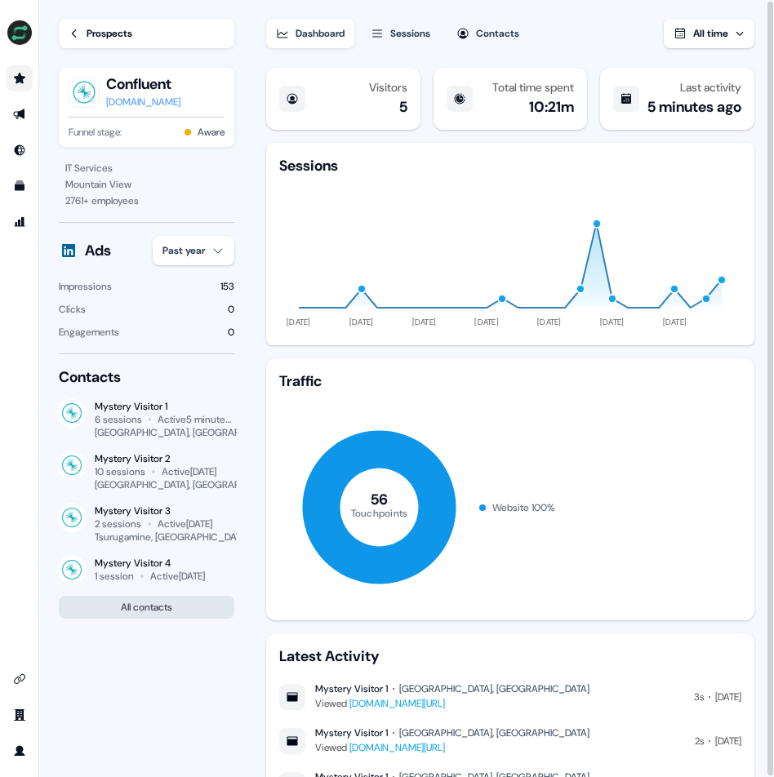
click at [152, 613] on button "All contacts" at bounding box center [146, 607] width 175 height 23
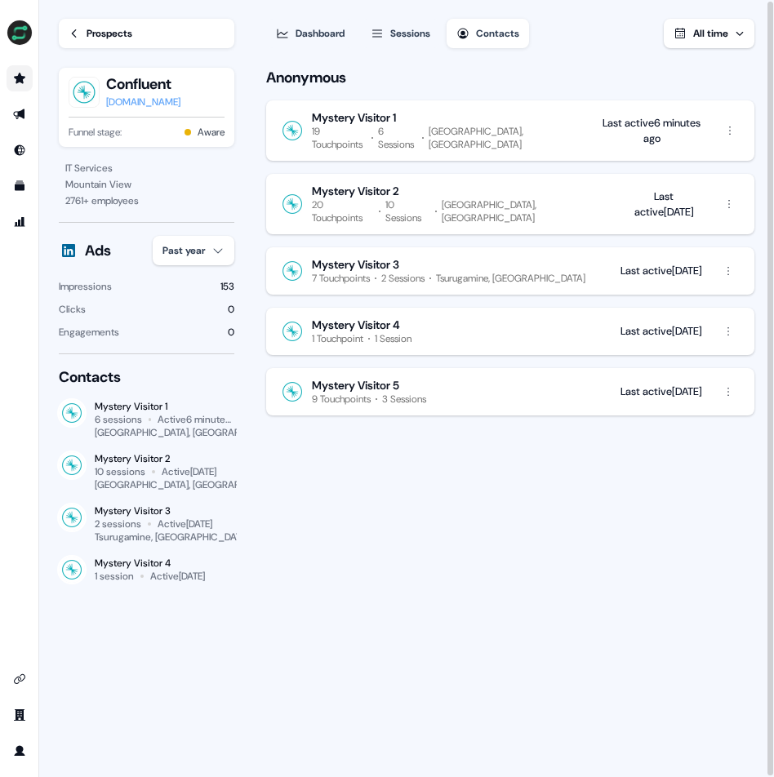
click at [650, 123] on div "Last active 6 minutes ago" at bounding box center [651, 131] width 106 height 32
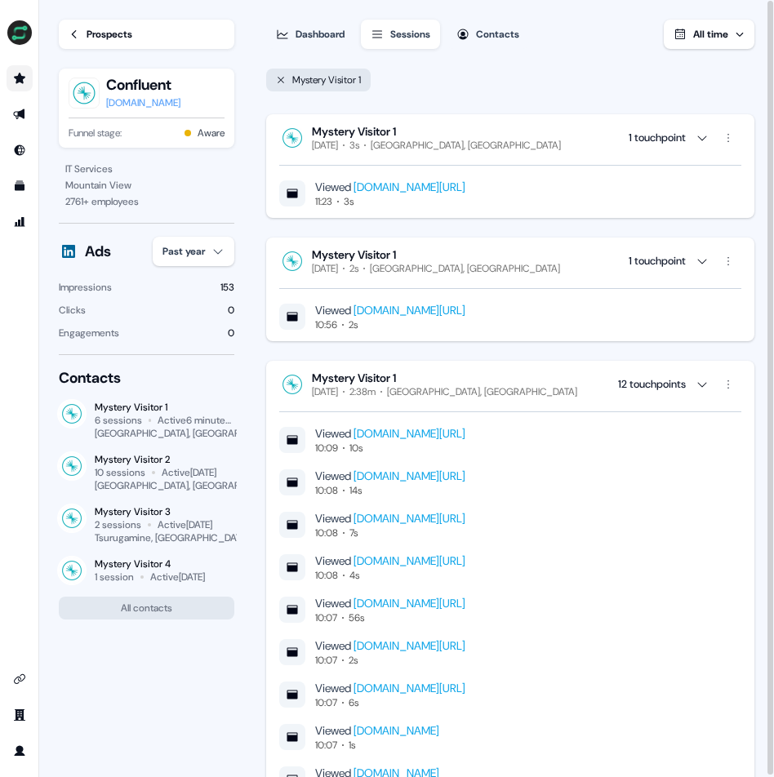
drag, startPoint x: 506, startPoint y: 143, endPoint x: 365, endPoint y: 144, distance: 141.2
click at [364, 145] on div "Mystery Visitor 1 Today 3s Lørenskog, Norway 1 touchpoint" at bounding box center [510, 138] width 462 height 28
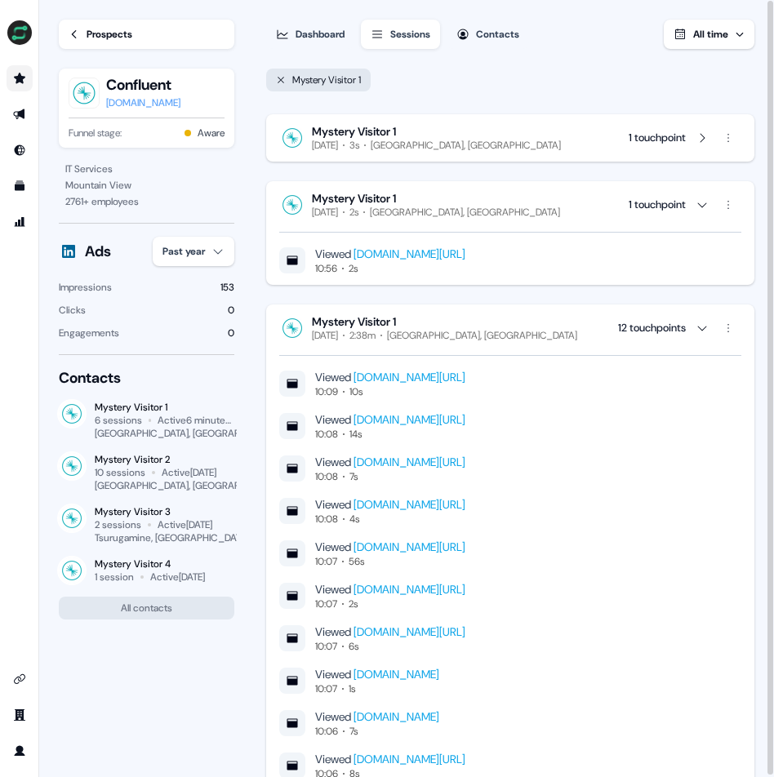
drag, startPoint x: 415, startPoint y: 146, endPoint x: 515, endPoint y: 150, distance: 100.4
click at [471, 147] on div "Mystery Visitor 1 Today 3s Lørenskog, Norway 1 touchpoint" at bounding box center [510, 138] width 462 height 28
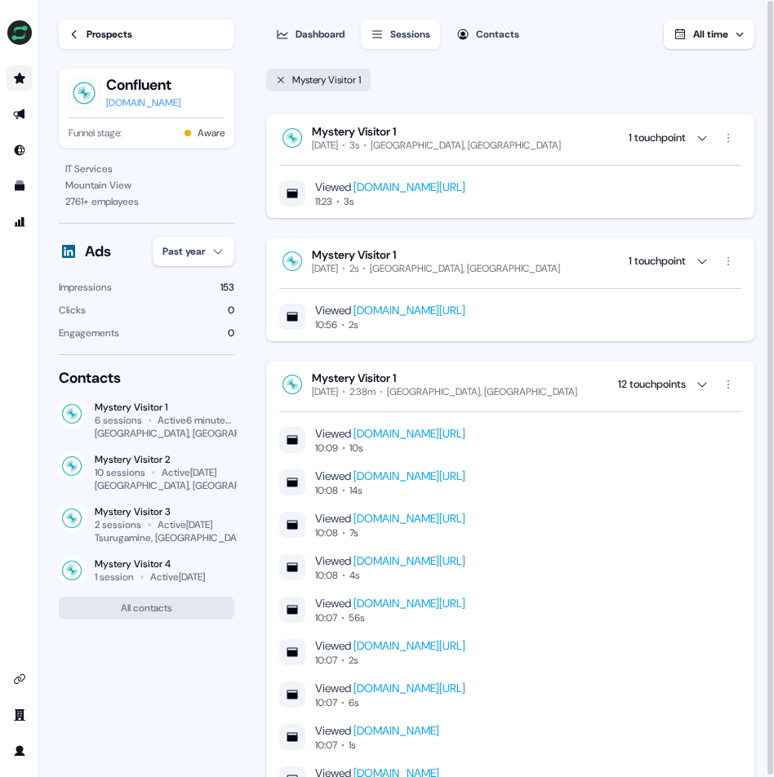
click at [711, 142] on div "1 touchpoint" at bounding box center [684, 138] width 113 height 26
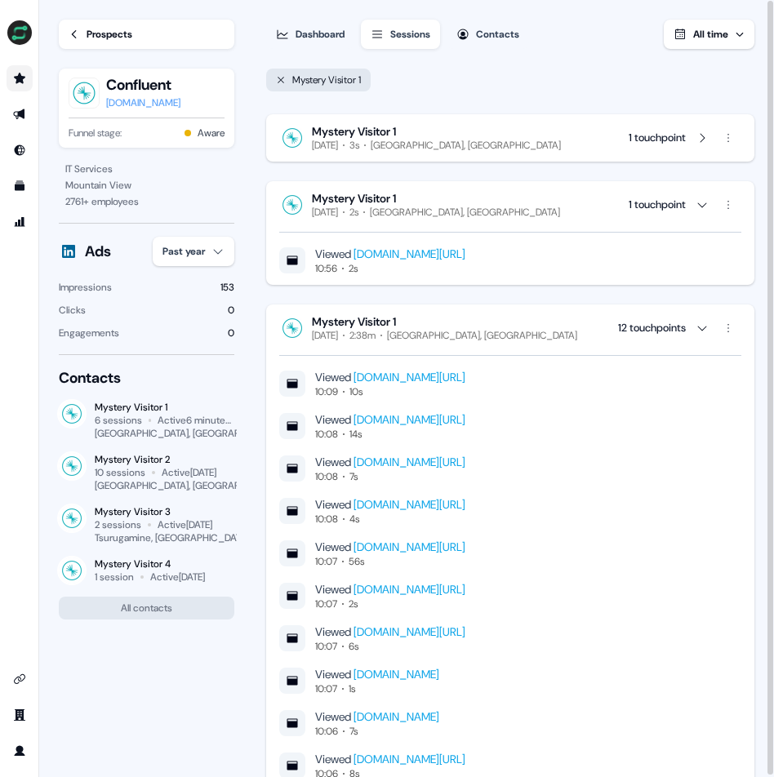
click at [705, 140] on icon "button" at bounding box center [701, 137] width 13 height 13
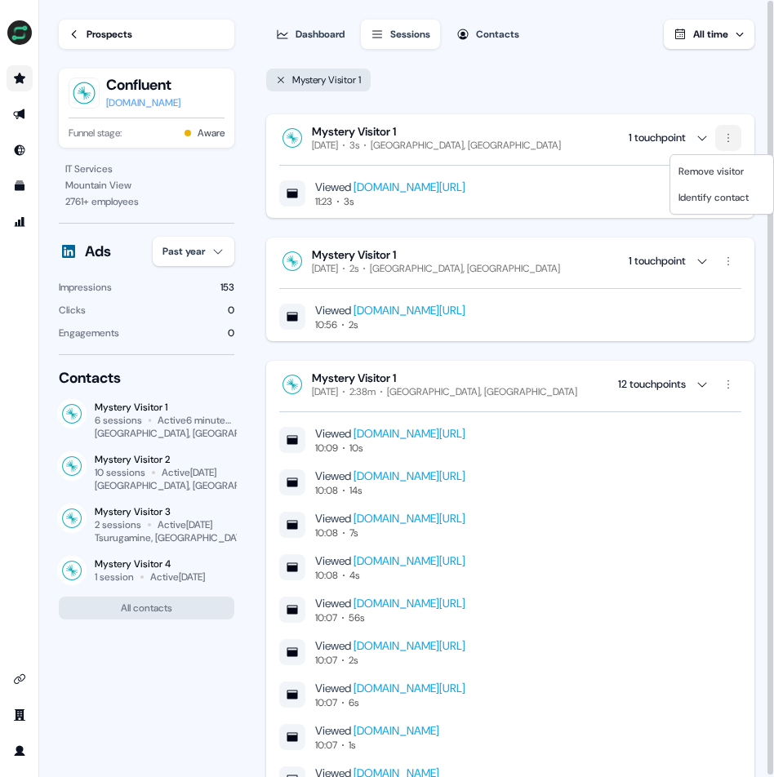
click at [734, 131] on html "For the best experience switch devices to a bigger screen. Go to Userled.io Loa…" at bounding box center [387, 388] width 774 height 777
drag, startPoint x: 664, startPoint y: 96, endPoint x: 703, endPoint y: 111, distance: 41.8
click at [666, 98] on html "For the best experience switch devices to a bigger screen. Go to Userled.io Loa…" at bounding box center [387, 388] width 774 height 777
click at [721, 131] on html "For the best experience switch devices to a bigger screen. Go to Userled.io Loa…" at bounding box center [387, 388] width 774 height 777
click at [723, 202] on span "Identify contact" at bounding box center [713, 197] width 70 height 13
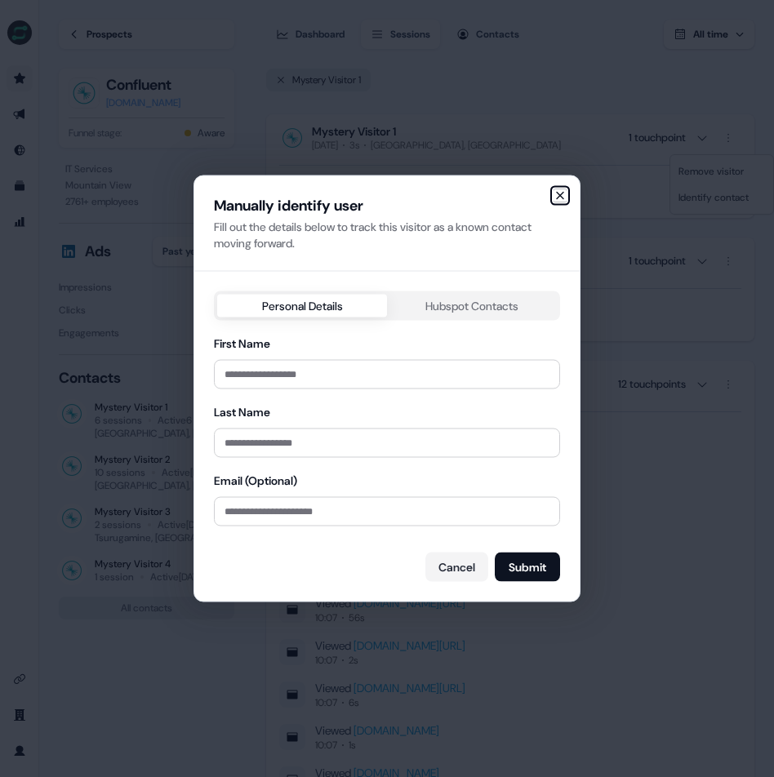
click at [557, 196] on icon "button" at bounding box center [559, 195] width 13 height 13
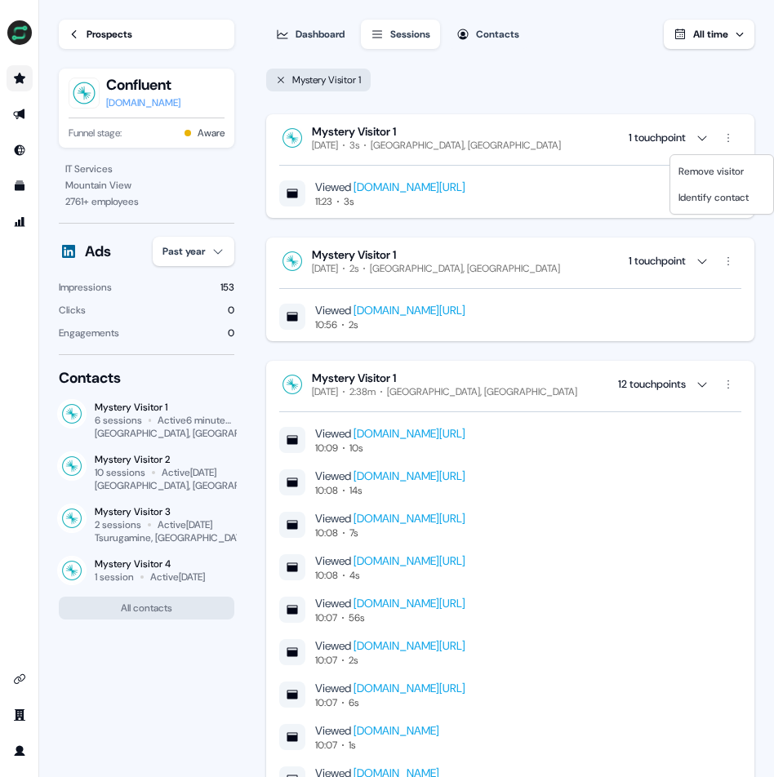
click at [555, 91] on html "For the best experience switch devices to a bigger screen. Go to Userled.io Loa…" at bounding box center [387, 388] width 774 height 777
click at [73, 33] on icon at bounding box center [74, 34] width 5 height 8
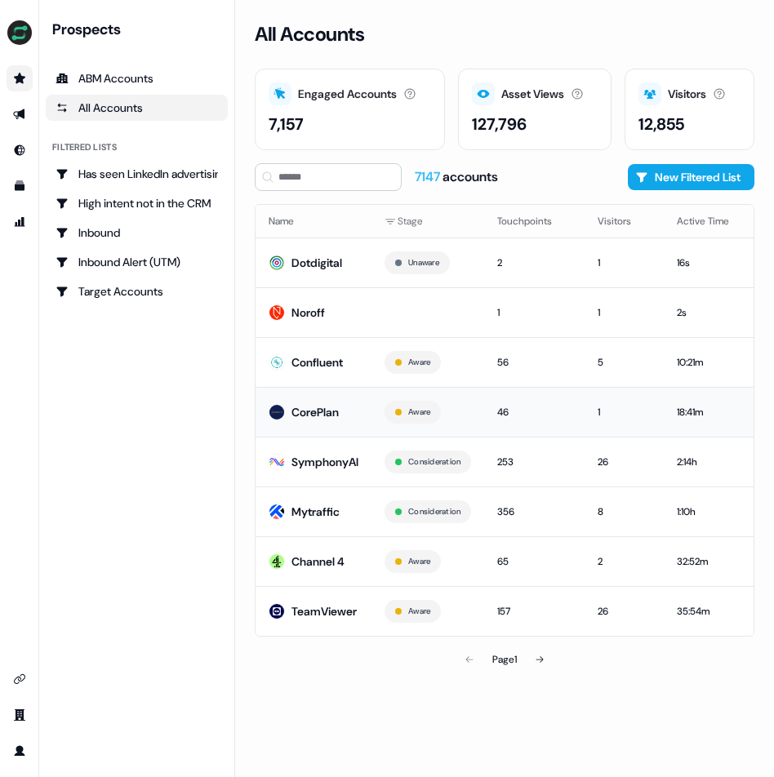
click at [321, 409] on div "CorePlan" at bounding box center [314, 412] width 47 height 16
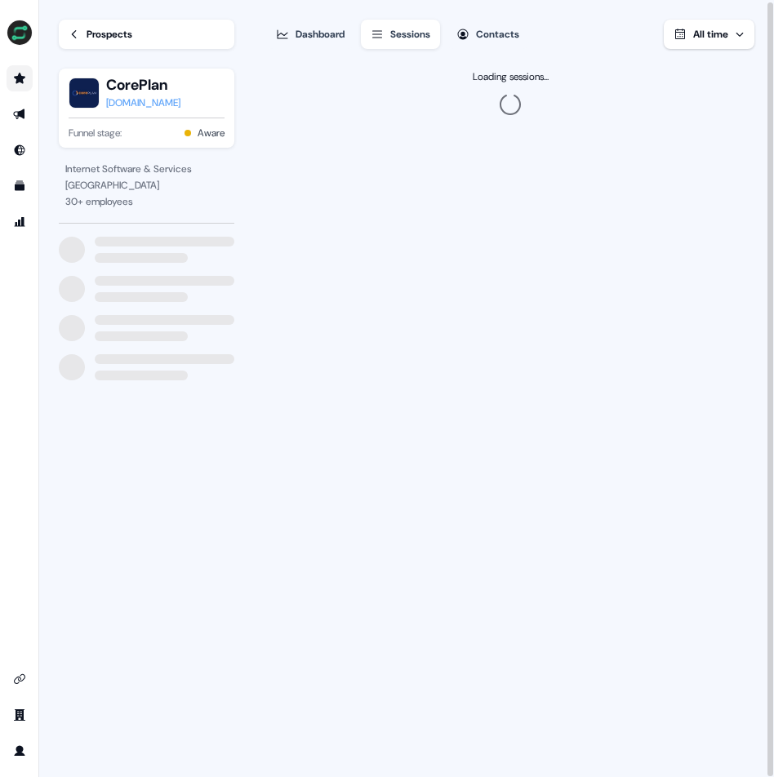
scroll to position [2, 0]
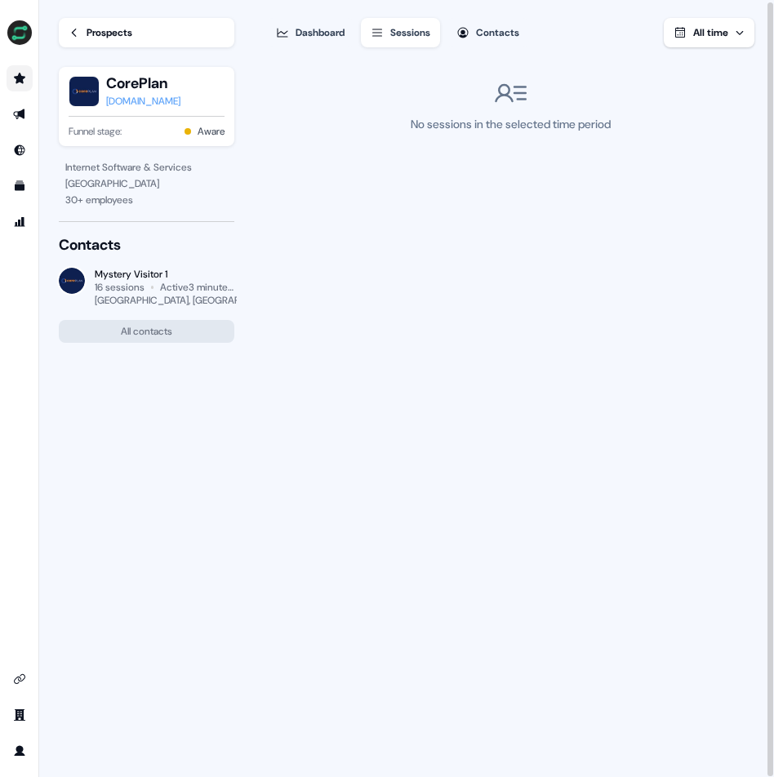
click at [304, 28] on div "Dashboard" at bounding box center [319, 32] width 49 height 16
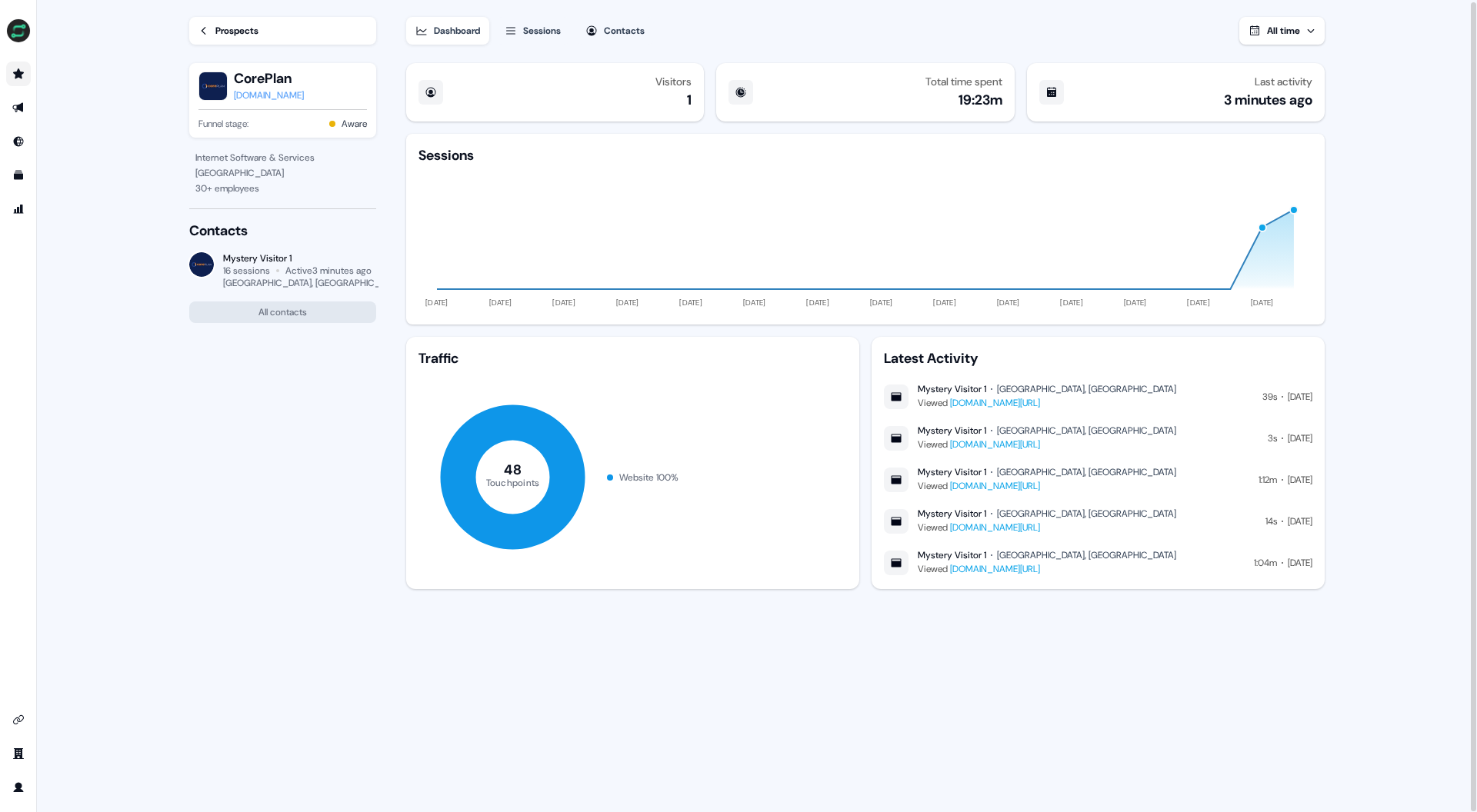
click at [199, 29] on icon at bounding box center [204, 30] width 10 height 10
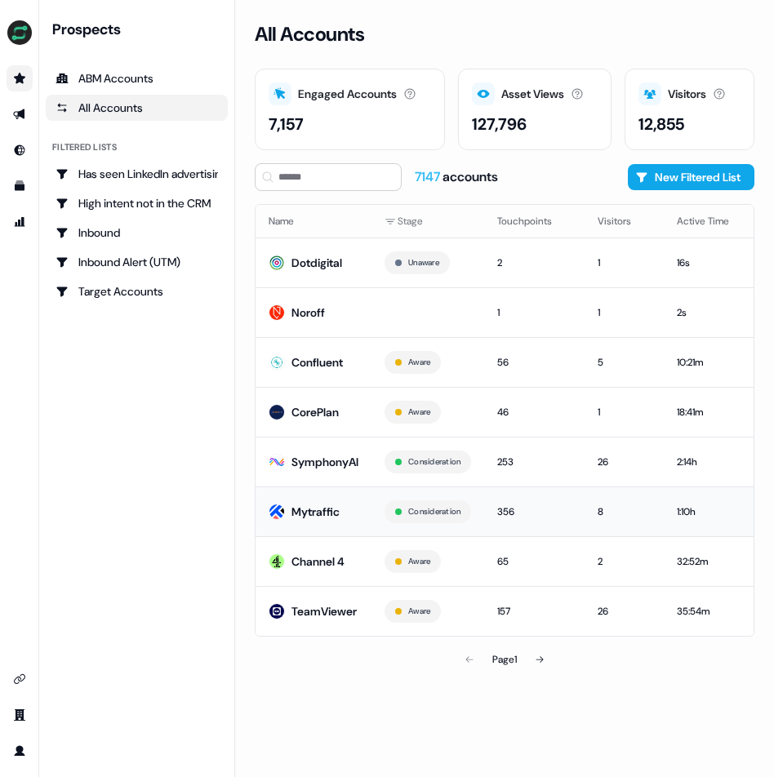
drag, startPoint x: 400, startPoint y: 508, endPoint x: 383, endPoint y: 508, distance: 17.2
click at [399, 508] on div at bounding box center [398, 511] width 7 height 7
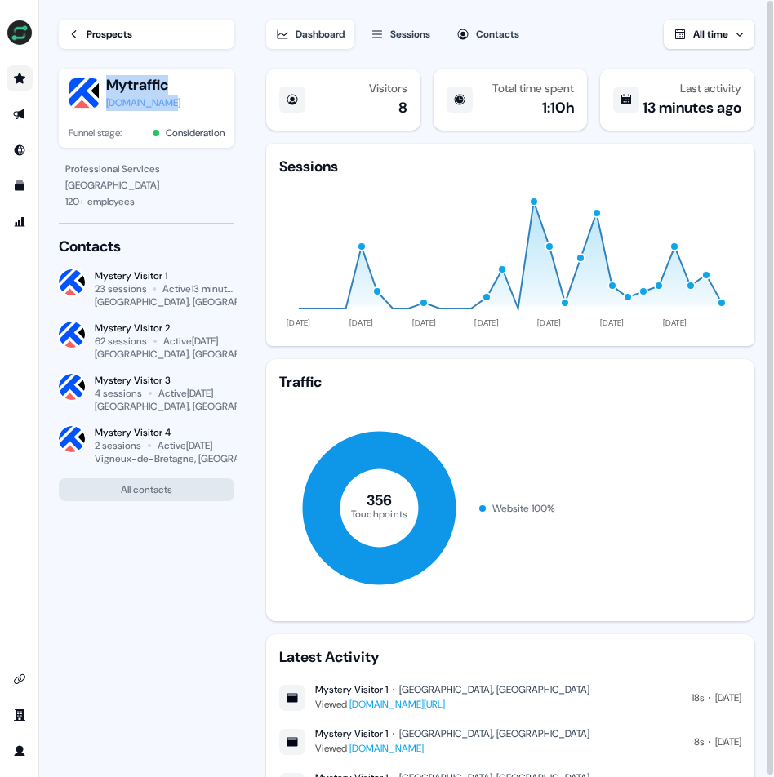
drag, startPoint x: 101, startPoint y: 104, endPoint x: 172, endPoint y: 104, distance: 71.0
click at [171, 103] on div "Mytraffic mytraffic.io" at bounding box center [147, 93] width 156 height 36
click at [248, 100] on section "Loading... Prospects Mytraffic mytraffic.io Funnel stage: Consideration Profess…" at bounding box center [406, 389] width 734 height 778
drag, startPoint x: 188, startPoint y: 107, endPoint x: 129, endPoint y: 109, distance: 58.8
click at [109, 107] on div "Mytraffic mytraffic.io" at bounding box center [147, 93] width 156 height 36
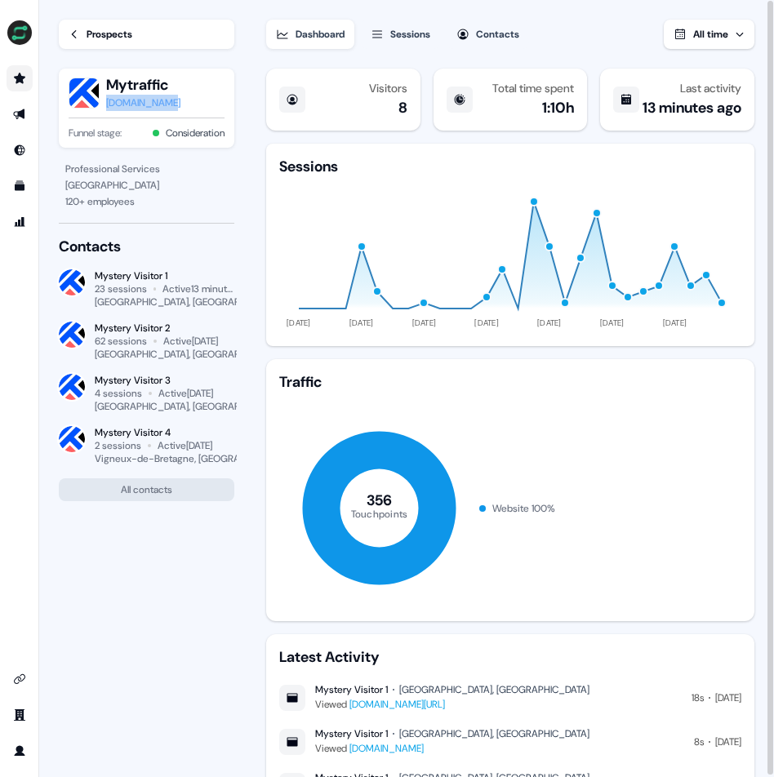
copy div "mytraffic.io"
click at [171, 492] on button "All contacts" at bounding box center [146, 489] width 175 height 23
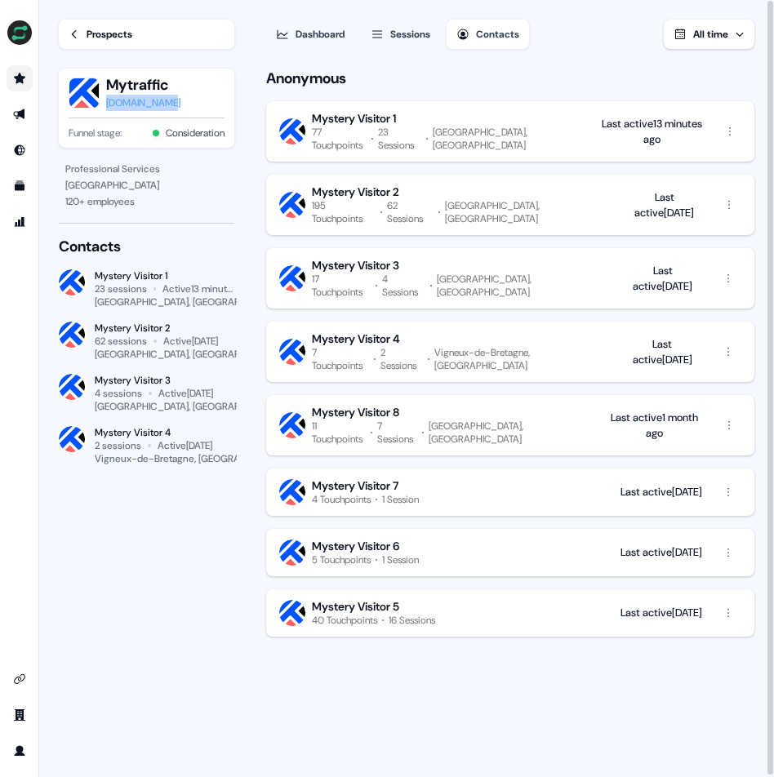
scroll to position [2, 0]
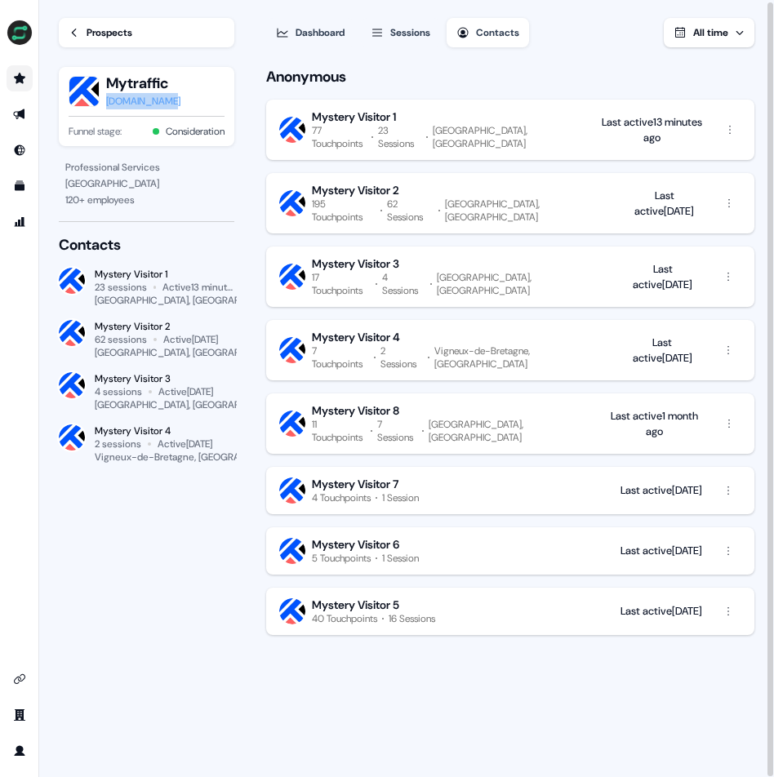
click at [495, 114] on div "Mystery Visitor 1" at bounding box center [455, 116] width 287 height 15
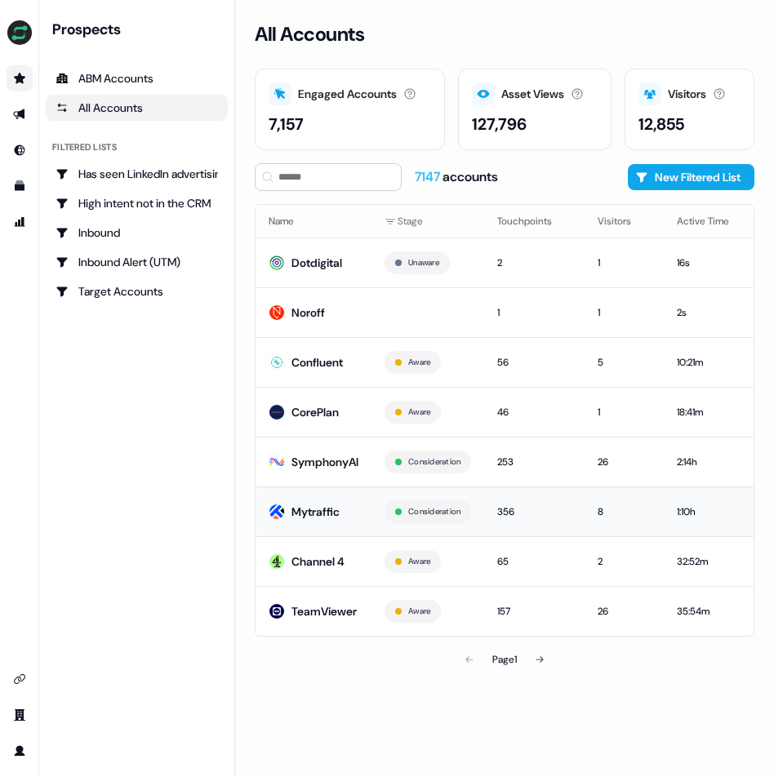
click at [322, 512] on div "Mytraffic" at bounding box center [315, 511] width 48 height 16
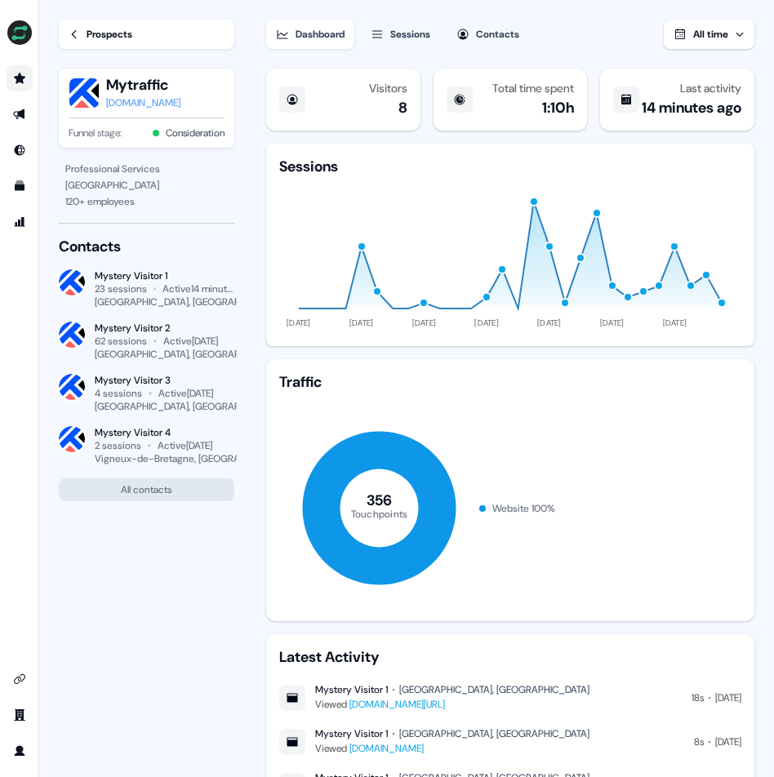
scroll to position [2, 0]
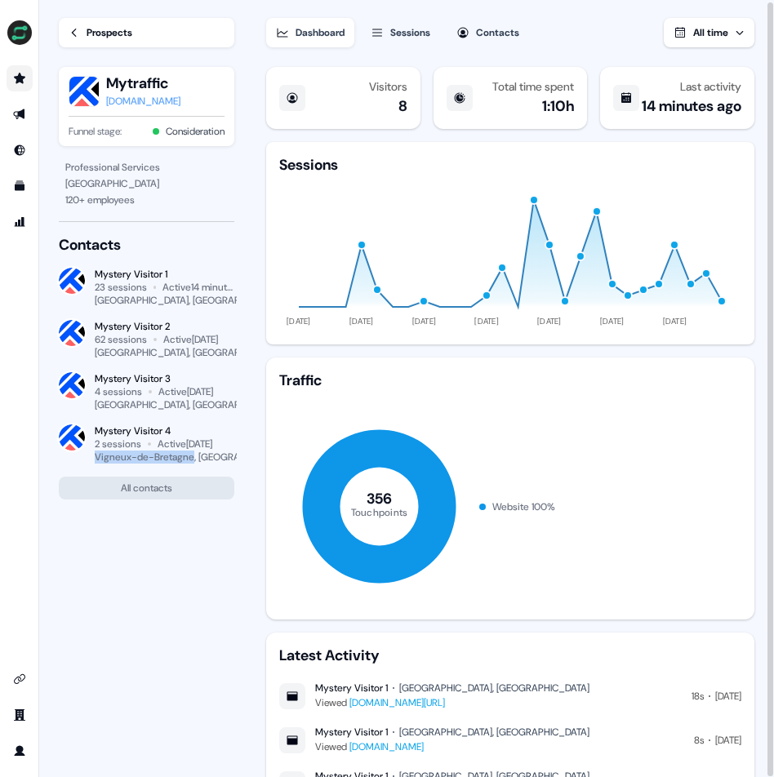
drag, startPoint x: 197, startPoint y: 461, endPoint x: 95, endPoint y: 460, distance: 102.0
click at [95, 460] on div "Vigneux-de-Bretagne, France" at bounding box center [193, 456] width 197 height 13
copy div "Vigneux-de-Bretagne"
click at [162, 487] on button "All contacts" at bounding box center [146, 488] width 175 height 23
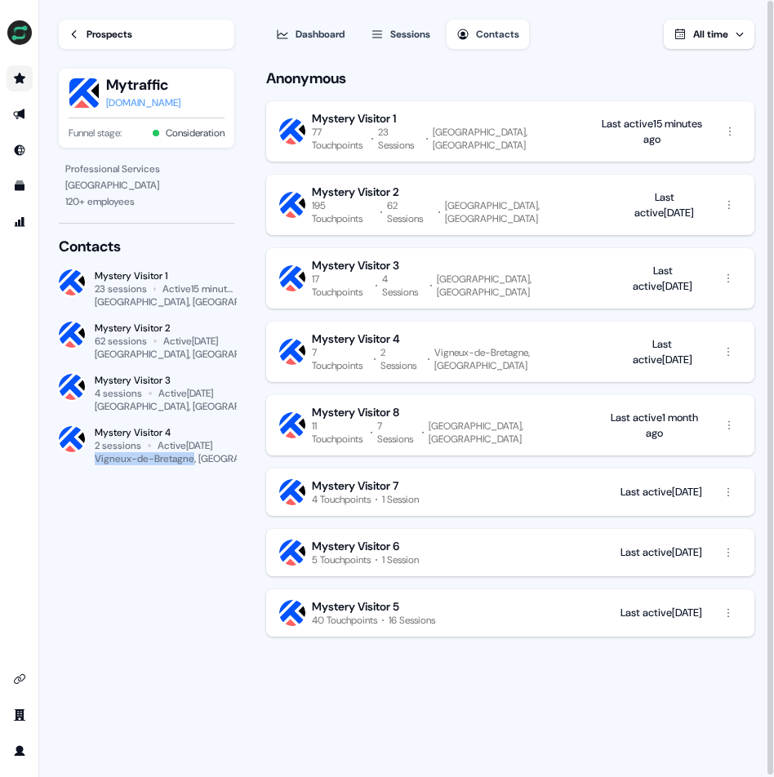
click at [344, 38] on div "Dashboard" at bounding box center [319, 34] width 49 height 16
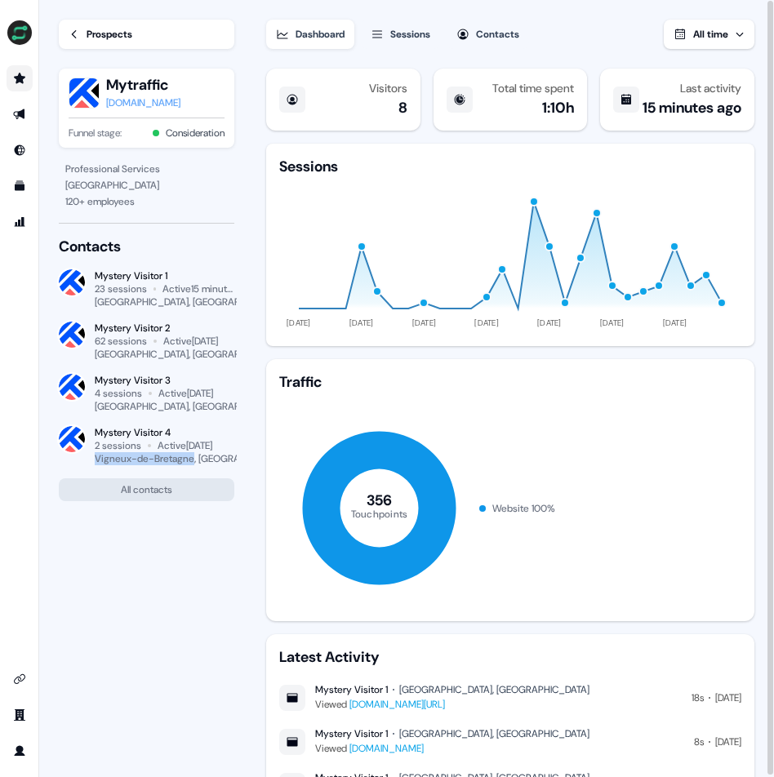
click at [74, 36] on icon at bounding box center [74, 34] width 5 height 8
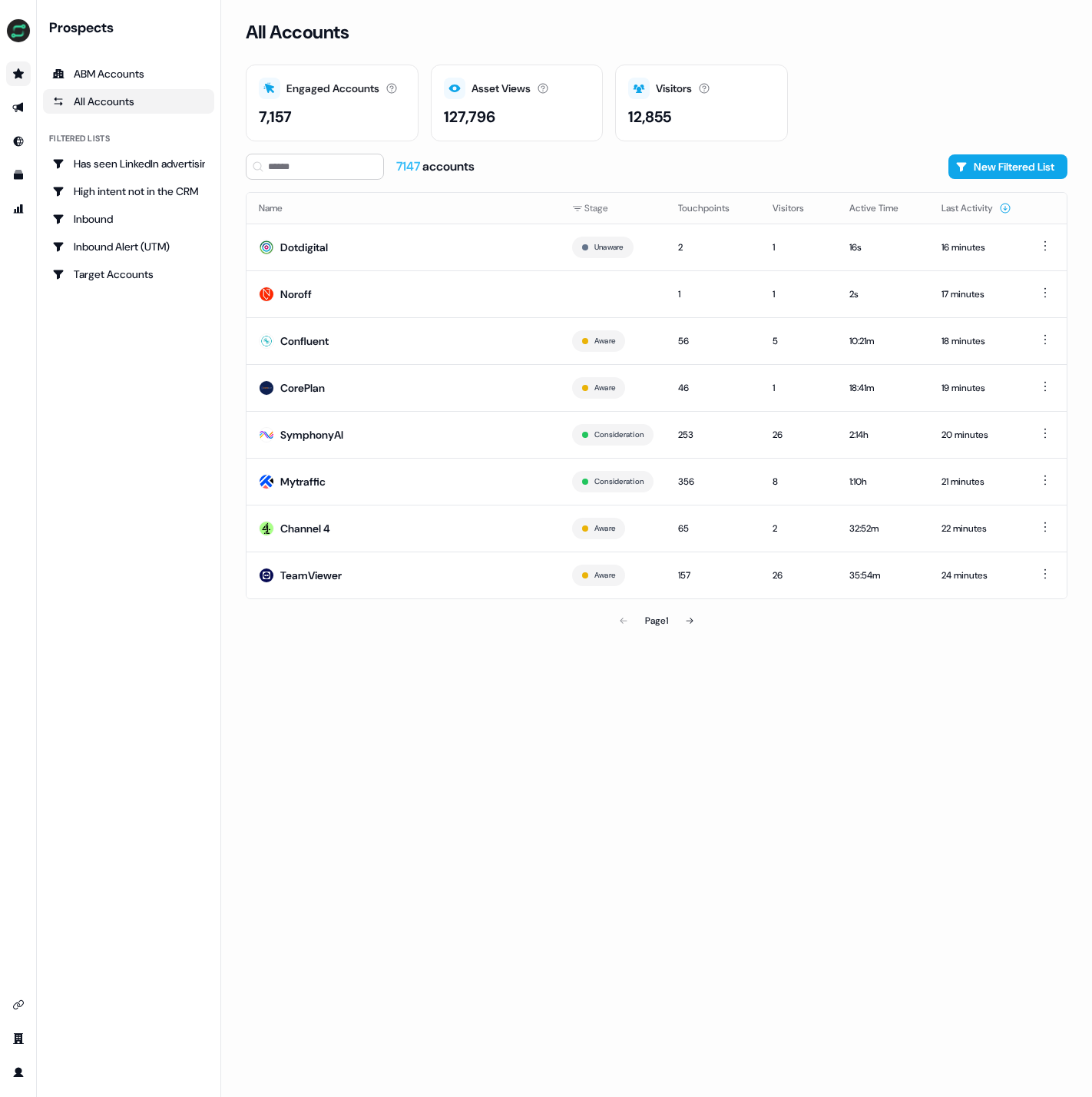
click at [128, 103] on div "All Accounts" at bounding box center [128, 102] width 153 height 15
click at [682, 616] on button at bounding box center [689, 621] width 31 height 31
click at [993, 168] on button "New Filtered List" at bounding box center [1008, 167] width 119 height 24
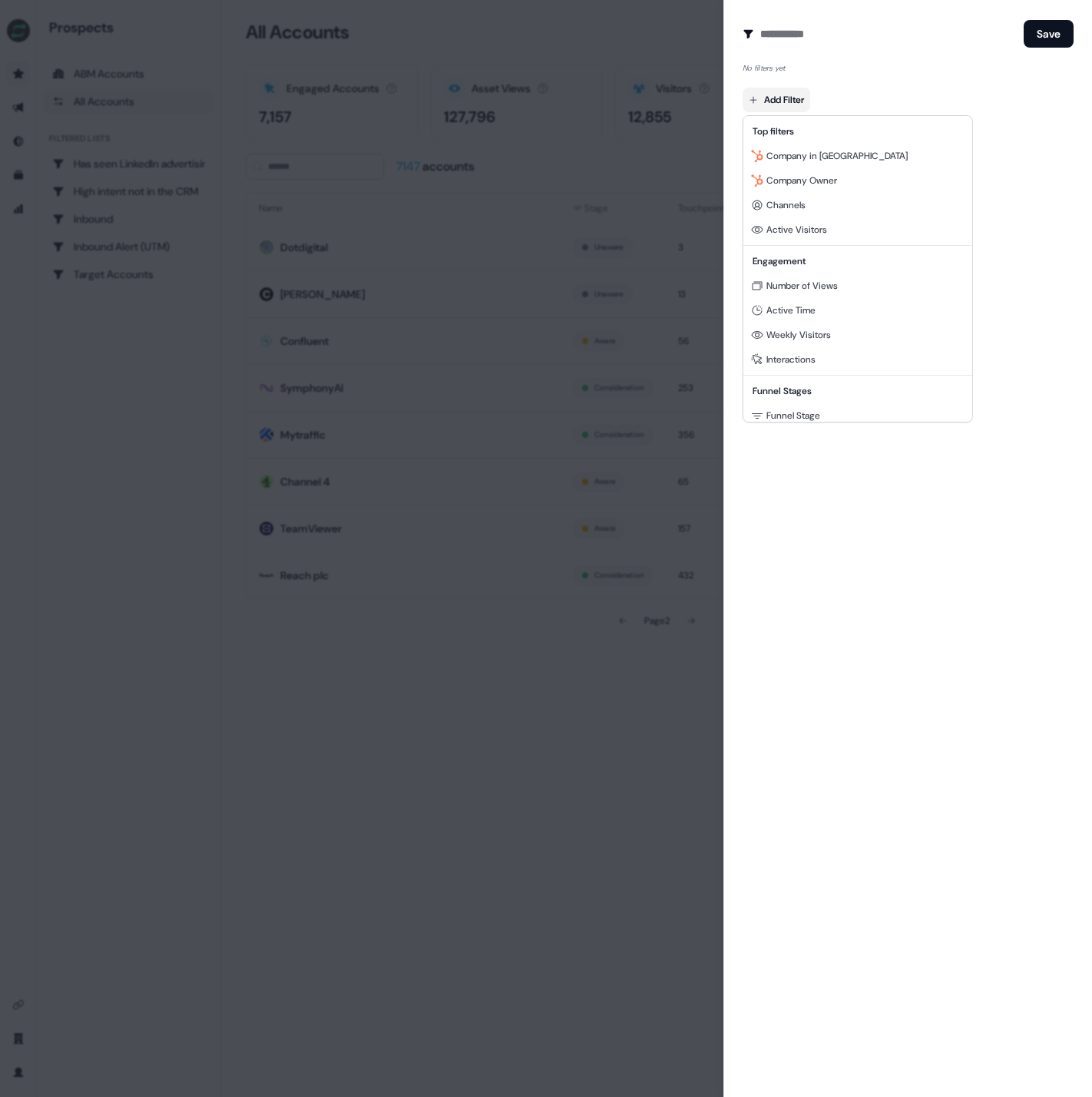
click at [795, 93] on body "For the best experience switch devices to a bigger screen. Go to Userled.io Pro…" at bounding box center [546, 548] width 1092 height 1097
click at [830, 282] on span "Number of Views" at bounding box center [802, 285] width 72 height 12
click at [854, 231] on div "Create Audience Filter Create a new audience by setting a name and configuring …" at bounding box center [908, 548] width 369 height 1097
click at [574, 42] on div at bounding box center [546, 548] width 1092 height 1097
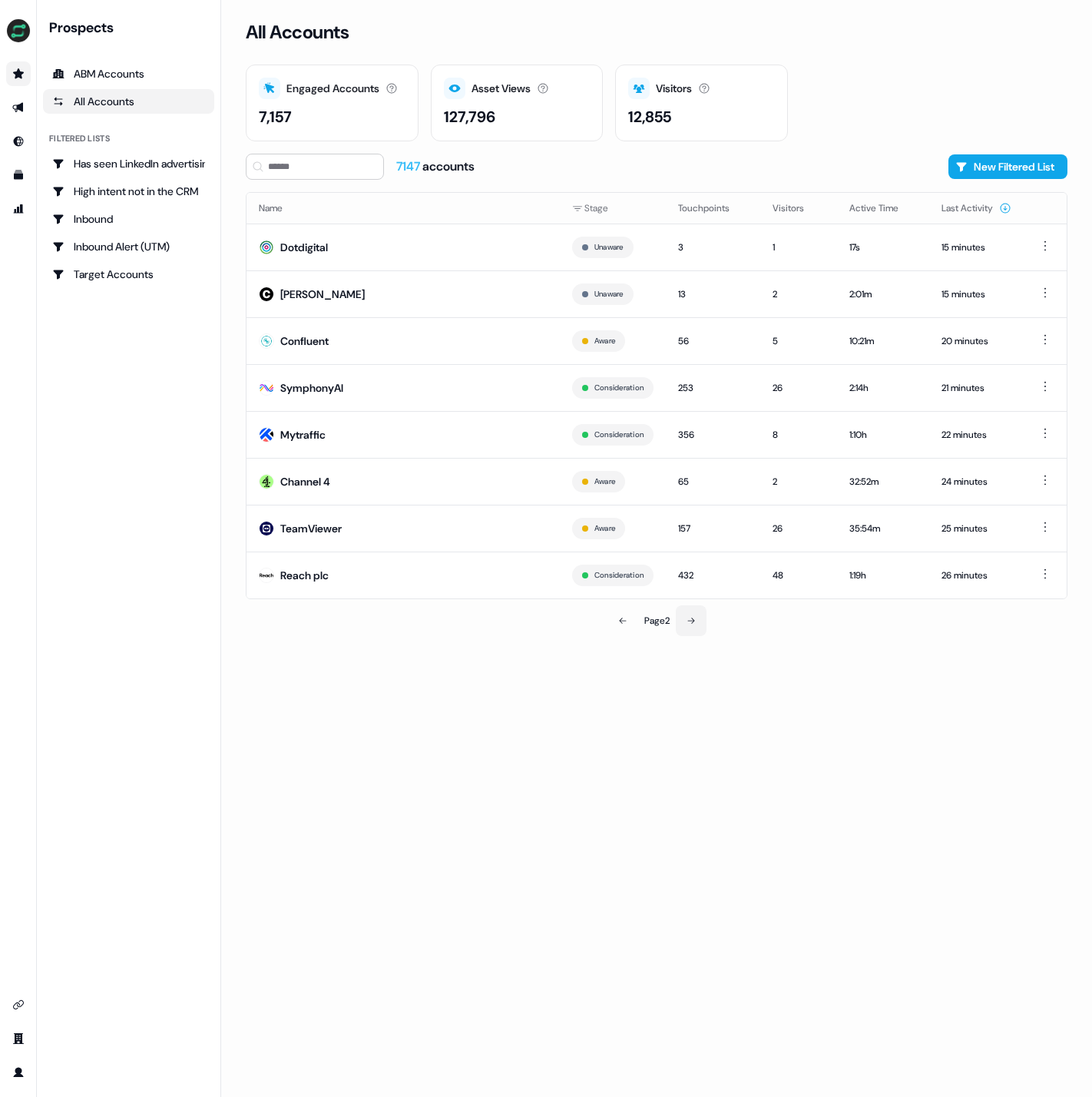
click at [695, 621] on icon at bounding box center [690, 621] width 7 height 7
click at [691, 622] on icon at bounding box center [691, 621] width 9 height 9
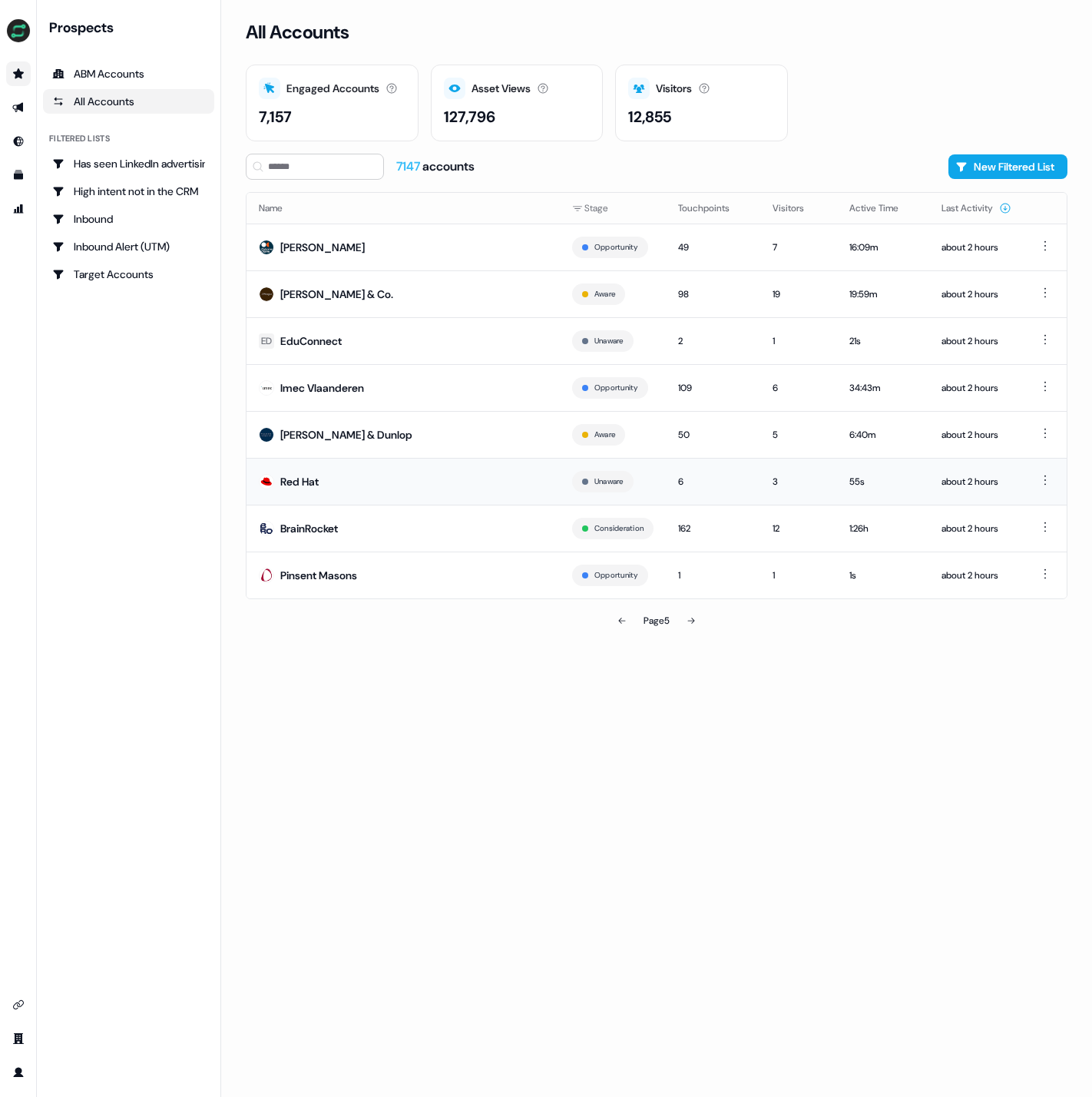
click at [679, 481] on div "6" at bounding box center [714, 481] width 70 height 15
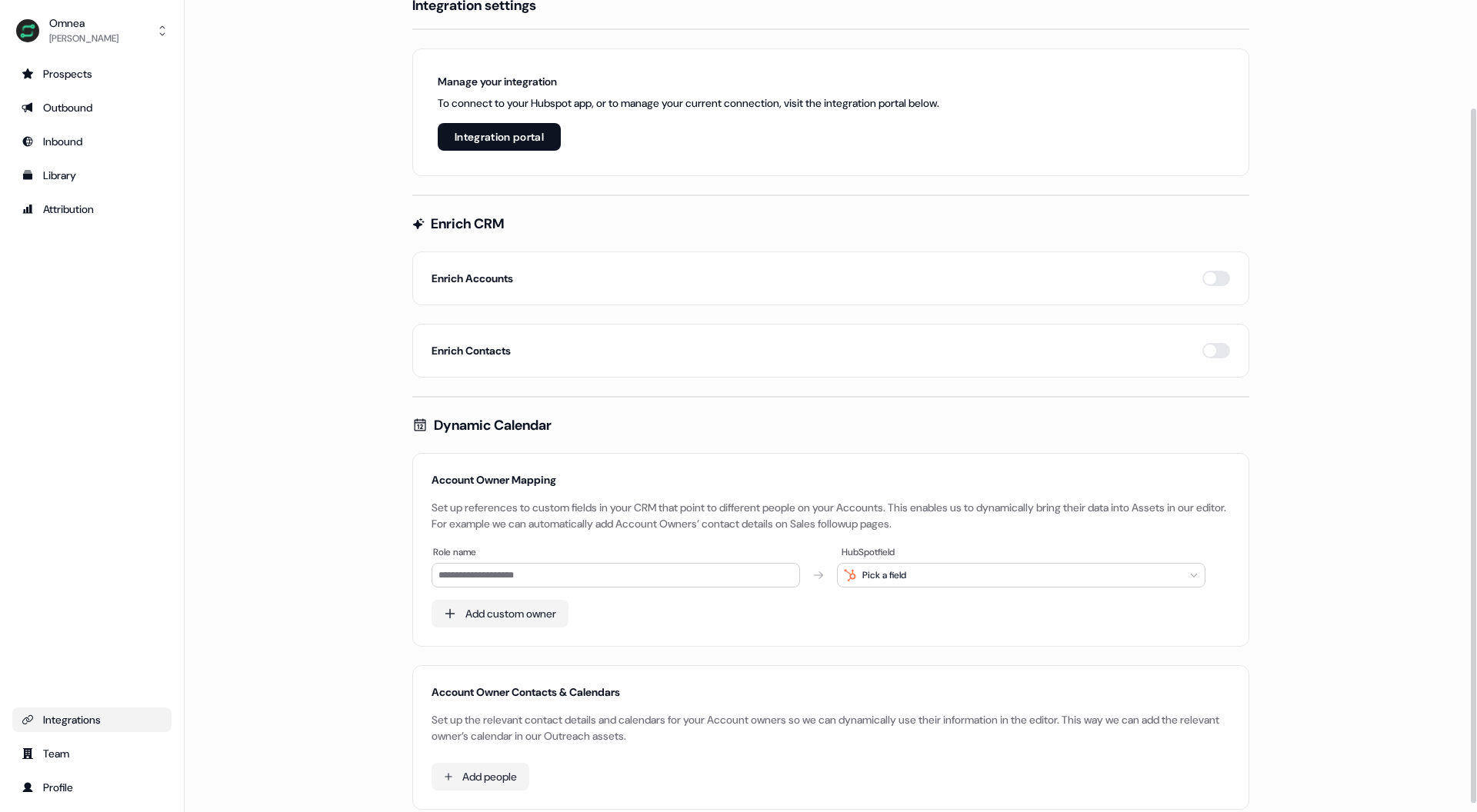
scroll to position [136, 0]
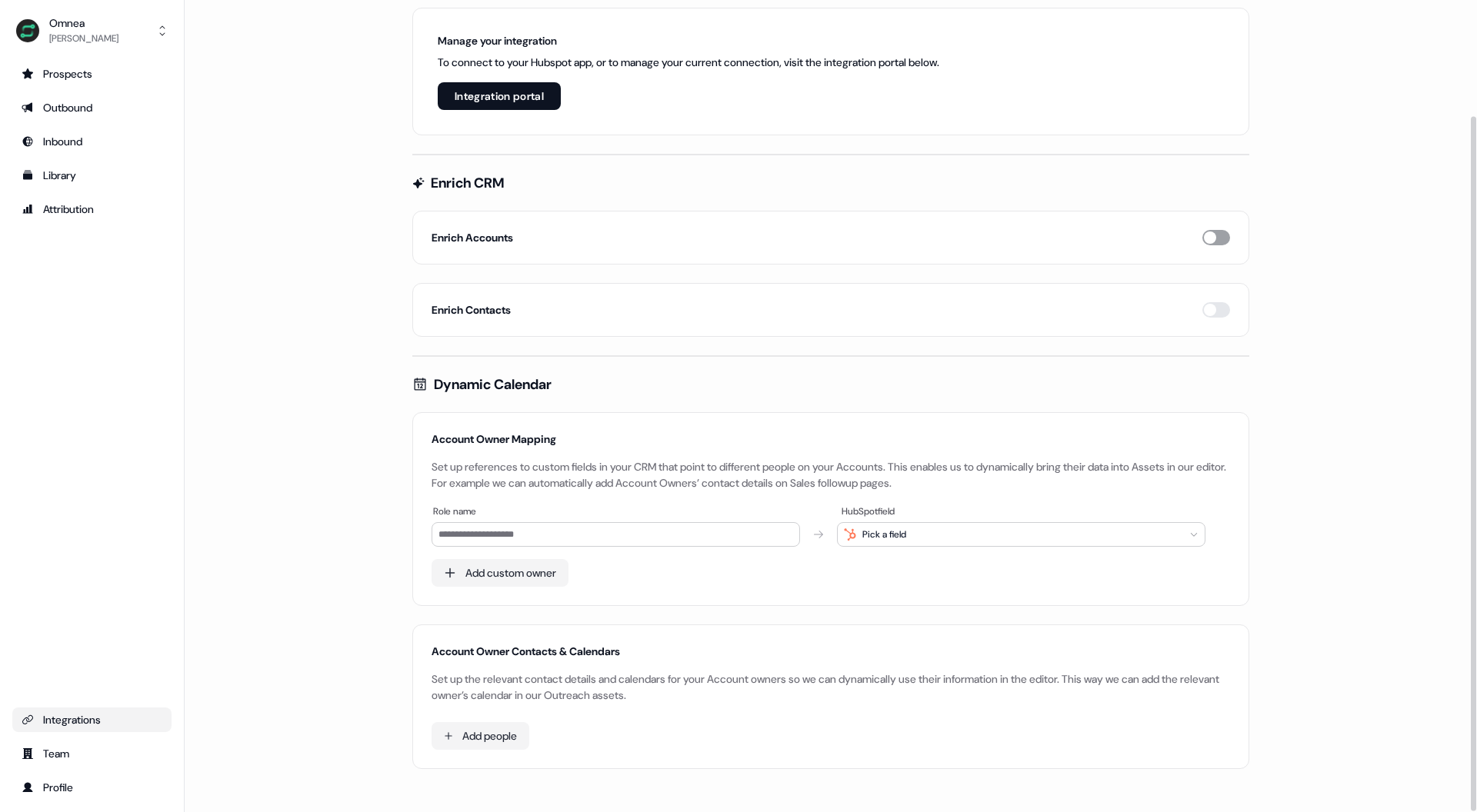
click at [1222, 235] on button "button" at bounding box center [1215, 237] width 27 height 15
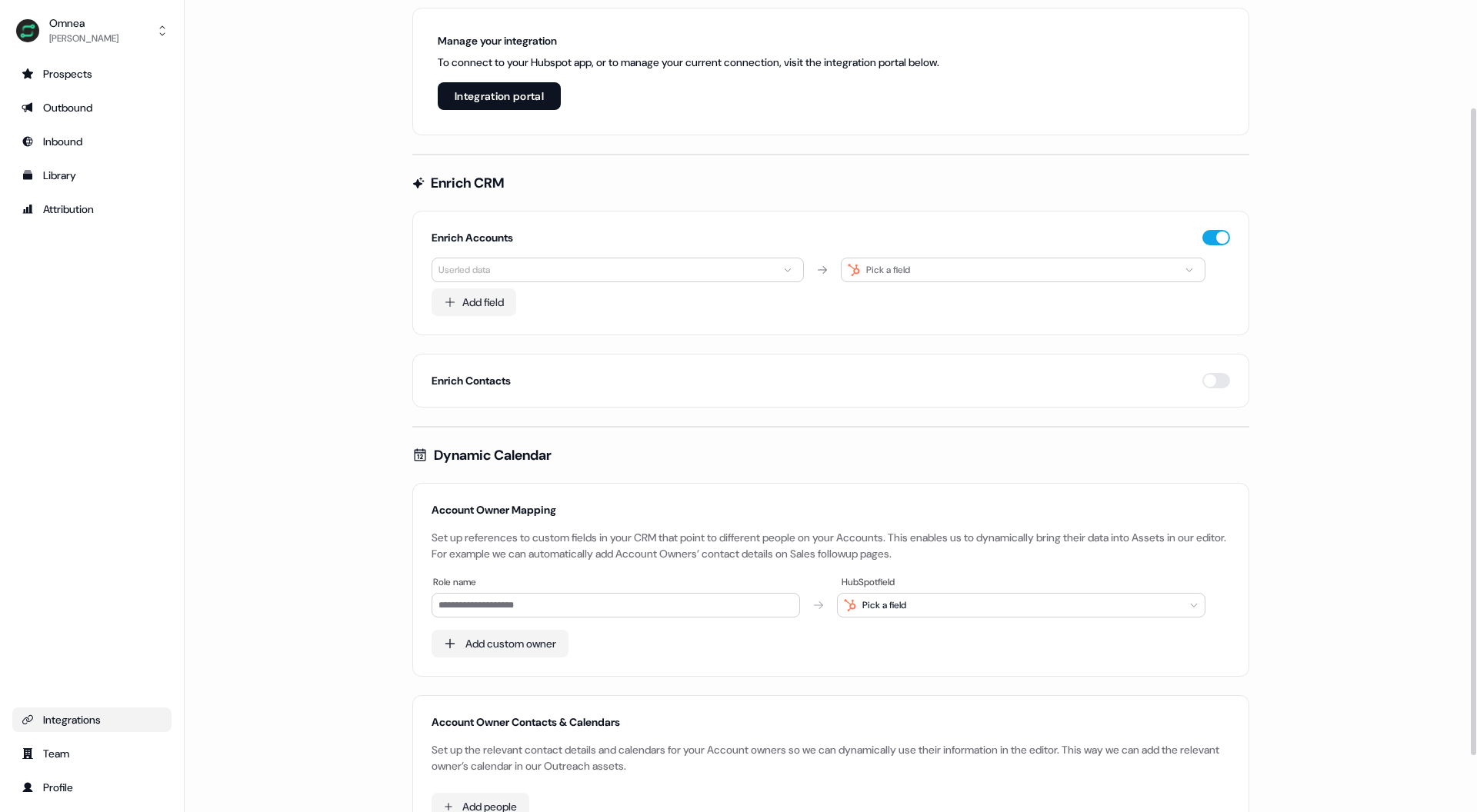
click at [562, 272] on html "For the best experience switch devices to a bigger screen. Go to [DOMAIN_NAME] …" at bounding box center [738, 406] width 1477 height 812
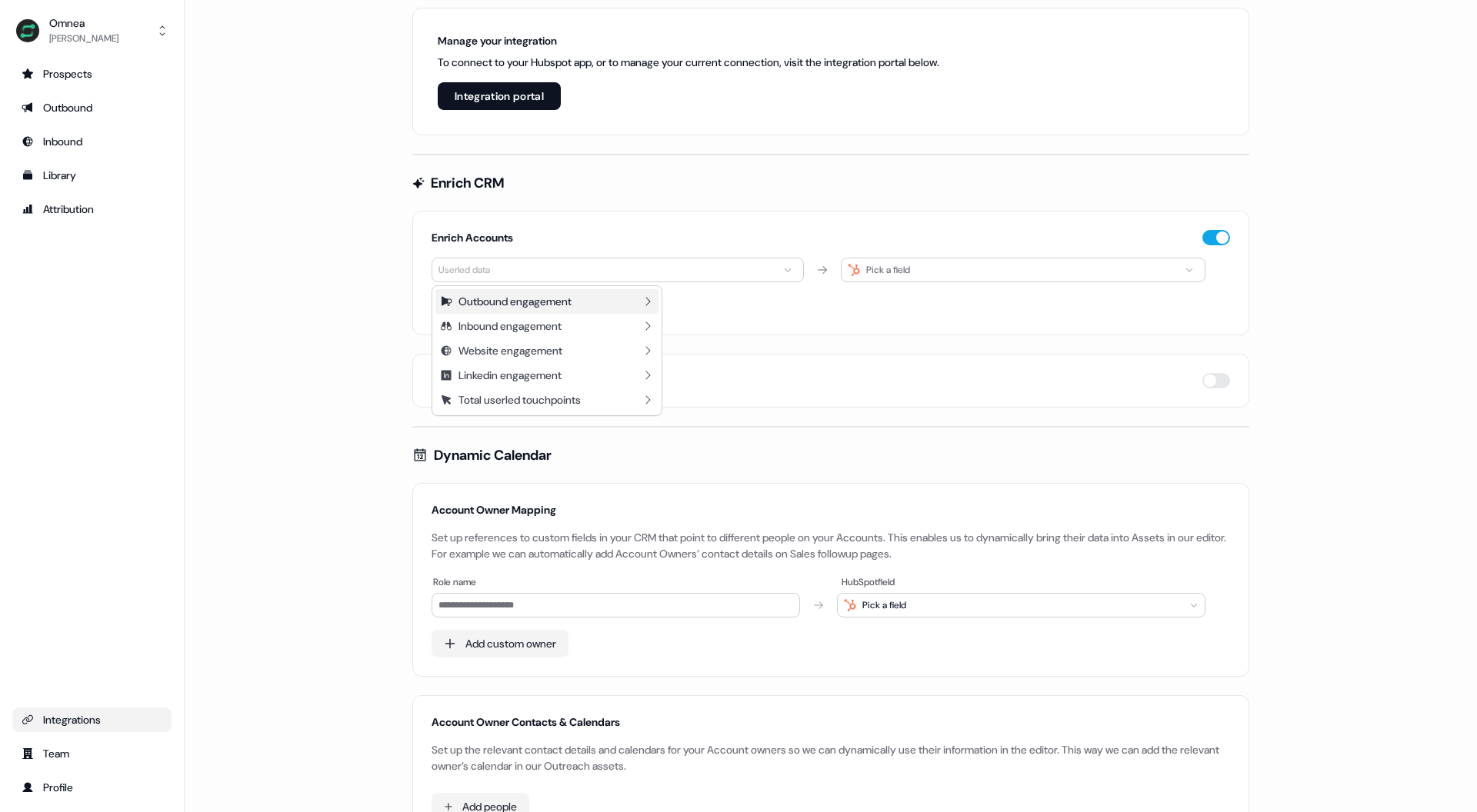
click at [643, 299] on icon at bounding box center [648, 300] width 12 height 12
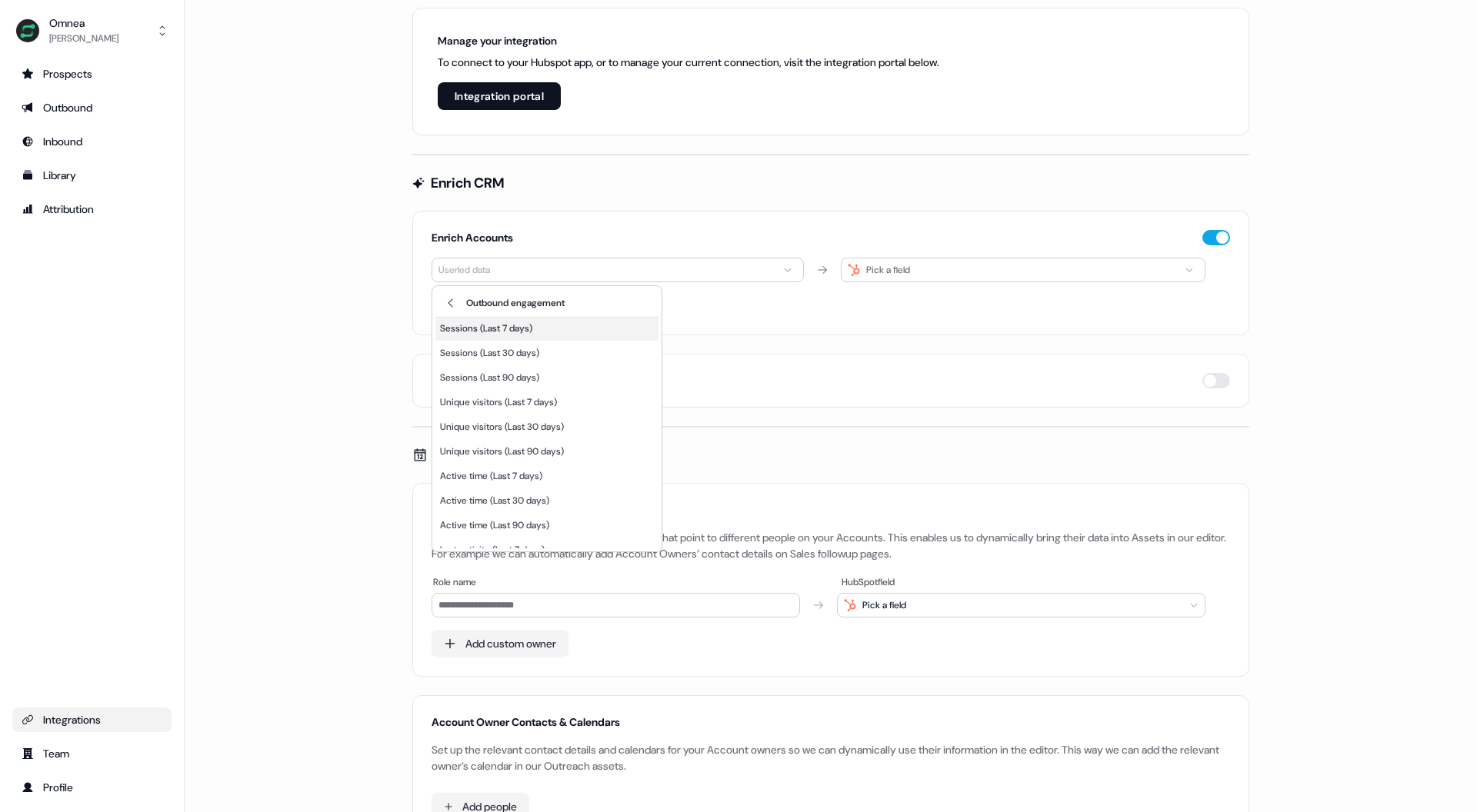
scroll to position [0, 0]
click at [324, 303] on html "For the best experience switch devices to a bigger screen. Go to [DOMAIN_NAME] …" at bounding box center [738, 406] width 1477 height 812
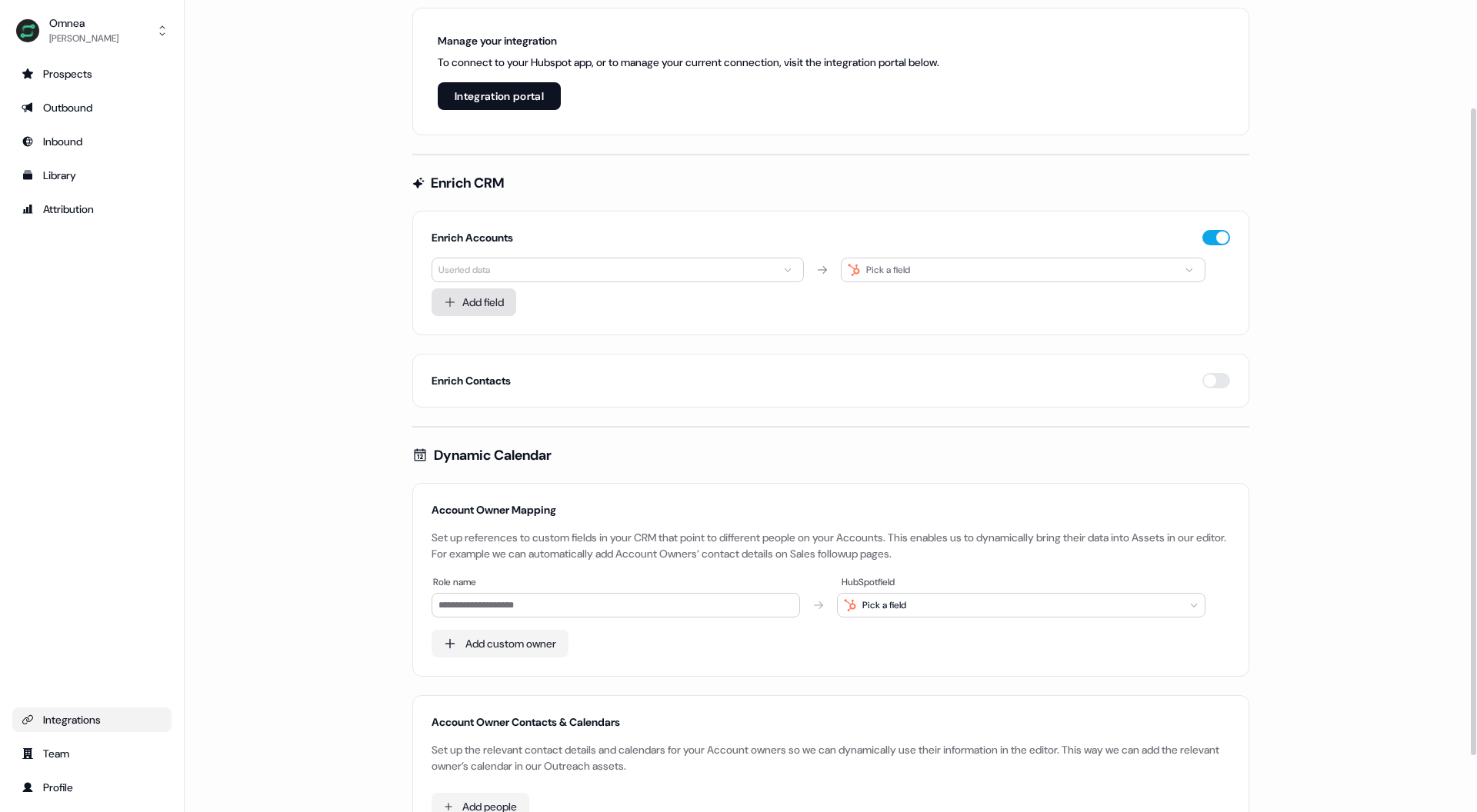
click at [507, 294] on button "Add field" at bounding box center [474, 301] width 85 height 27
click at [527, 271] on html "For the best experience switch devices to a bigger screen. Go to [DOMAIN_NAME] …" at bounding box center [738, 406] width 1477 height 812
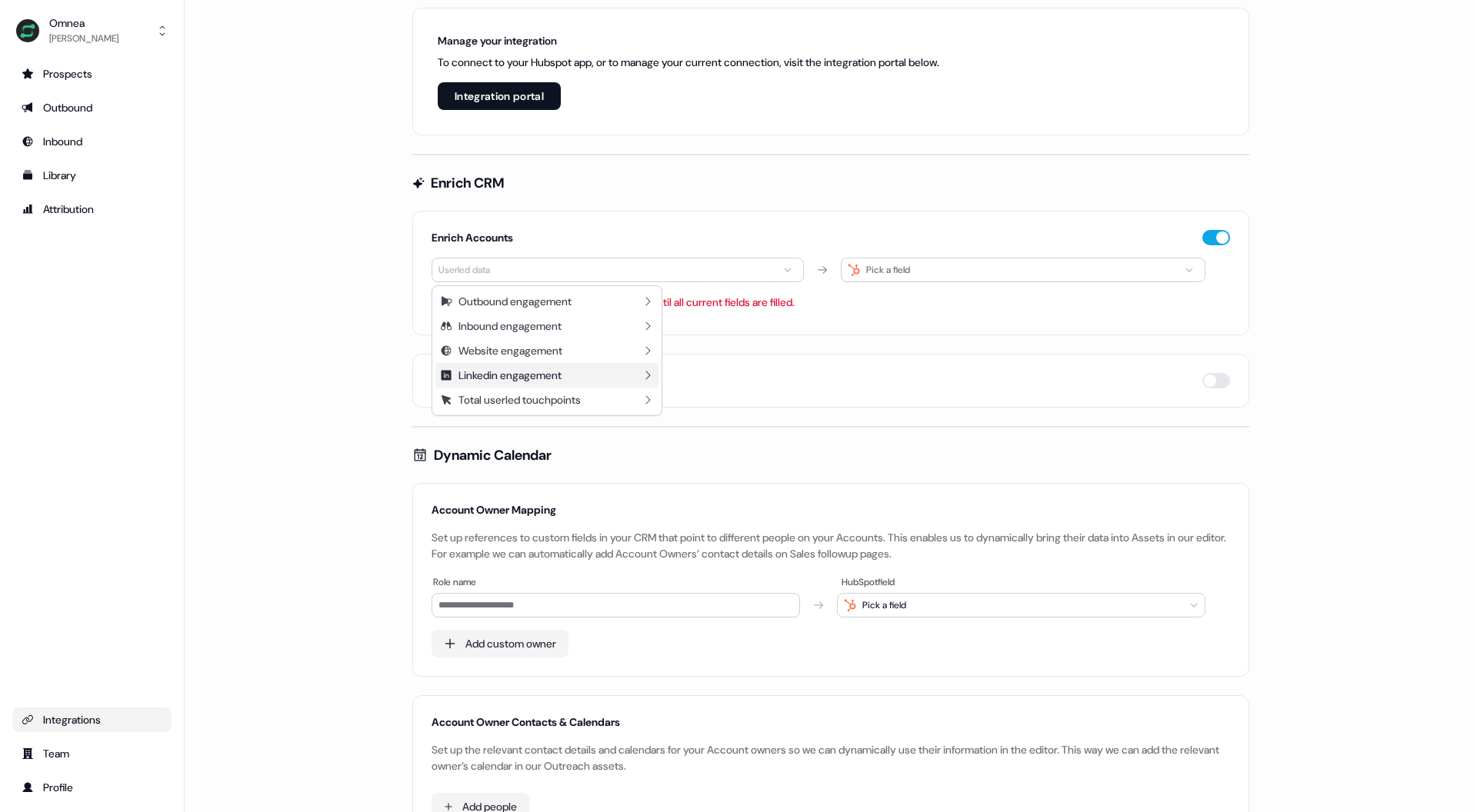
click at [648, 380] on icon at bounding box center [648, 375] width 12 height 12
click at [353, 317] on html "For the best experience switch devices to a bigger screen. Go to [DOMAIN_NAME] …" at bounding box center [738, 406] width 1477 height 812
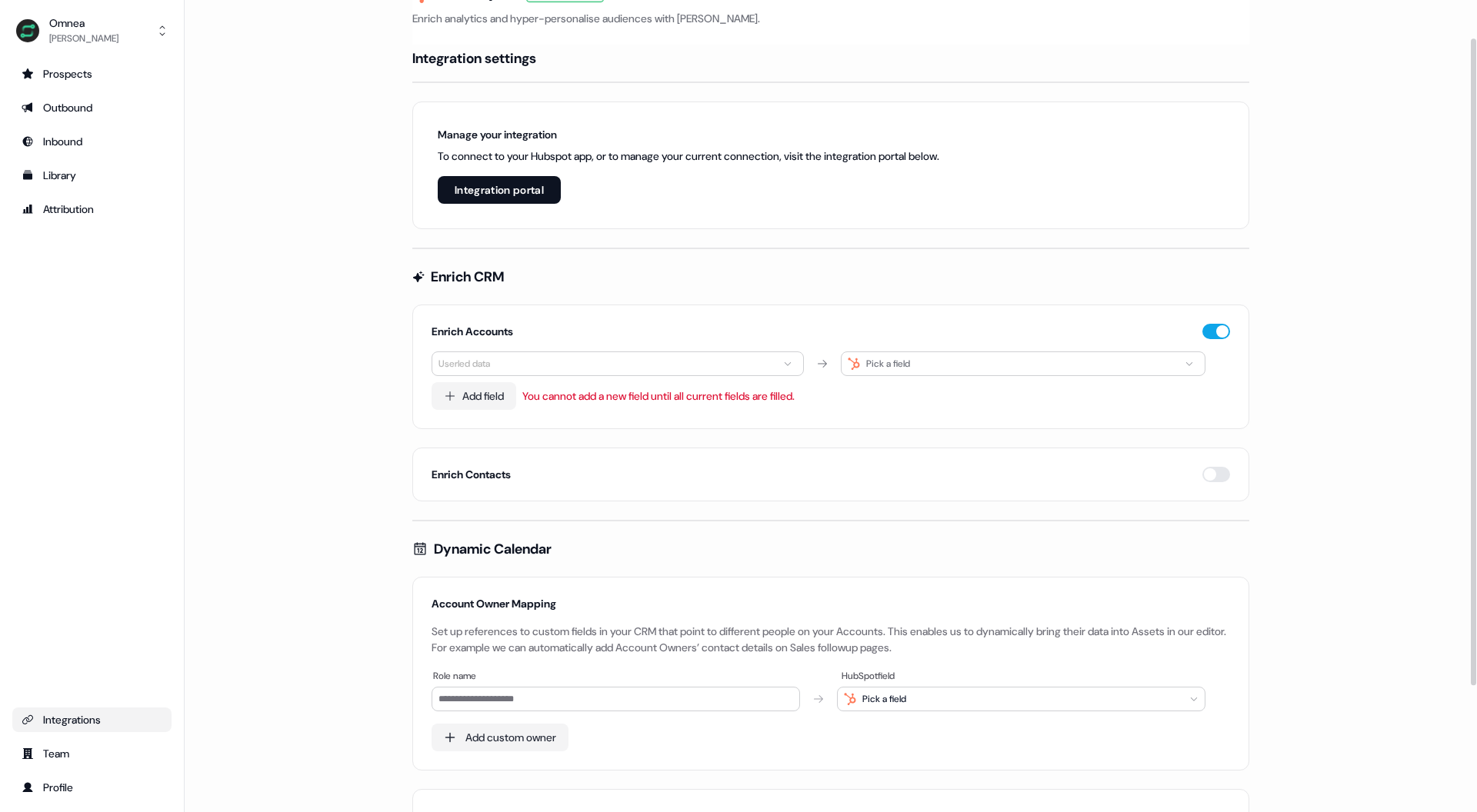
scroll to position [40, 0]
click at [1212, 333] on button "button" at bounding box center [1215, 333] width 27 height 15
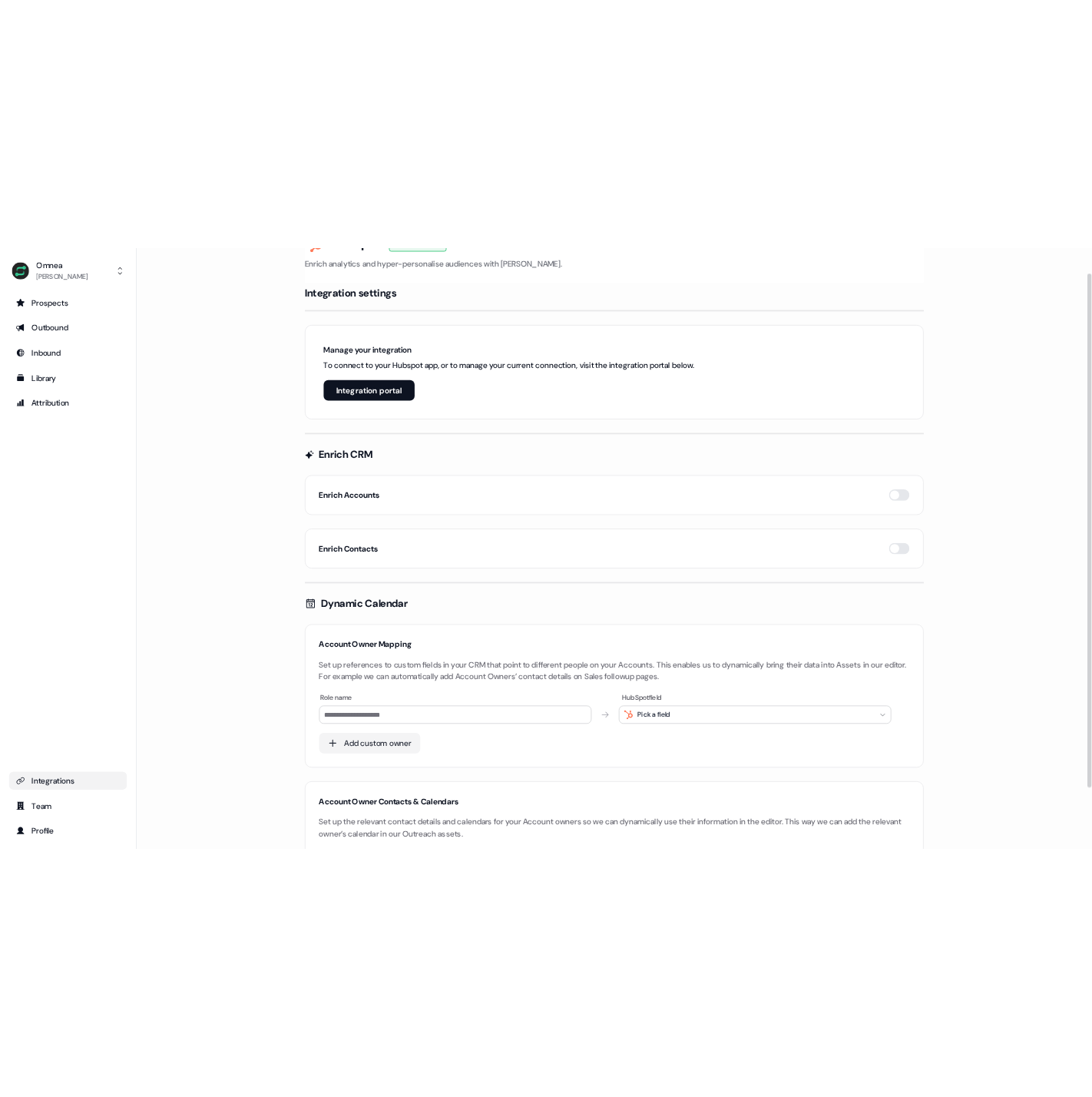
scroll to position [0, 0]
